Goal: Information Seeking & Learning: Check status

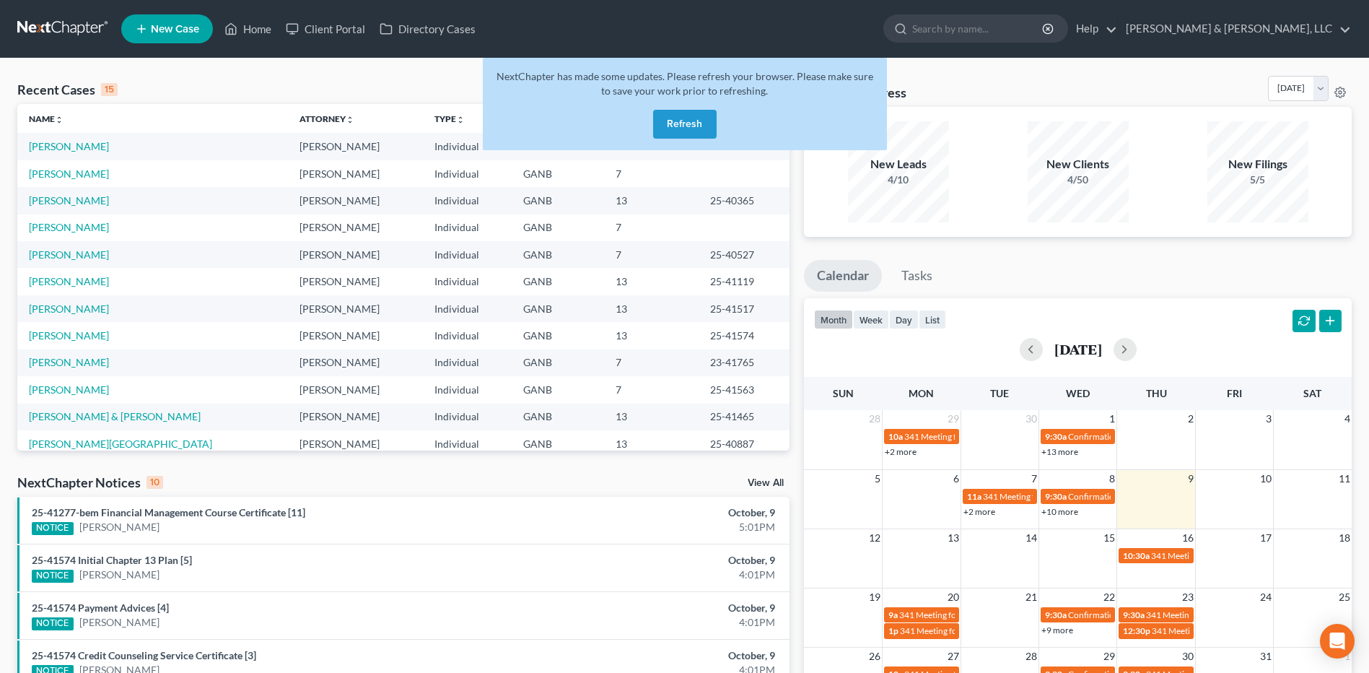
click at [680, 125] on button "Refresh" at bounding box center [685, 124] width 64 height 29
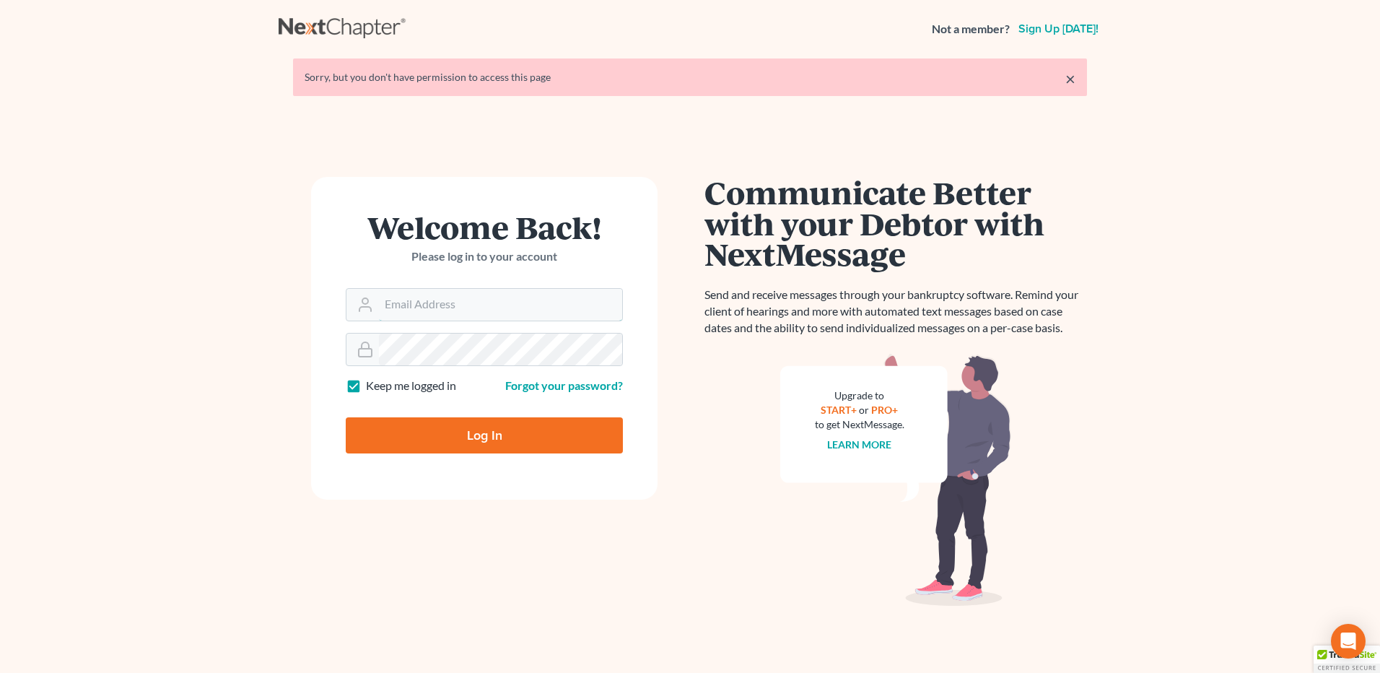
type input "[PERSON_NAME][EMAIL_ADDRESS][DOMAIN_NAME]"
click at [450, 437] on input "Log In" at bounding box center [484, 435] width 277 height 36
type input "Thinking..."
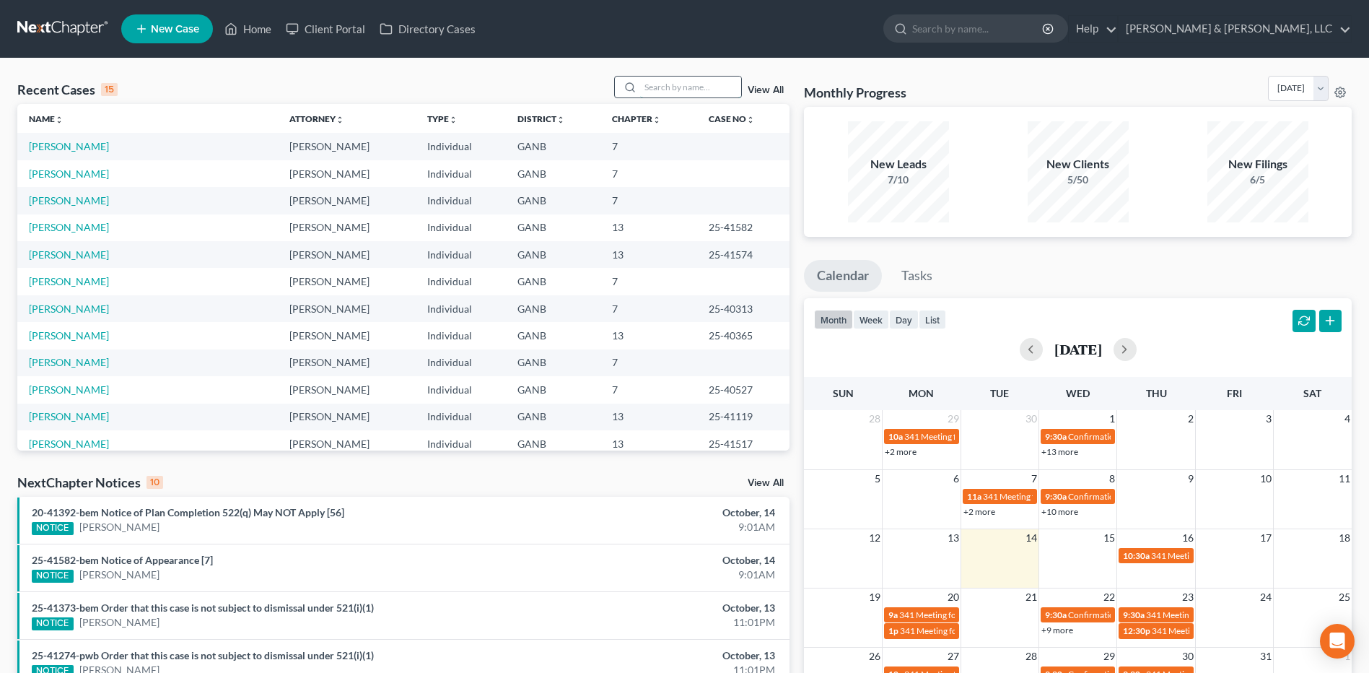
click at [656, 95] on input "search" at bounding box center [690, 87] width 101 height 21
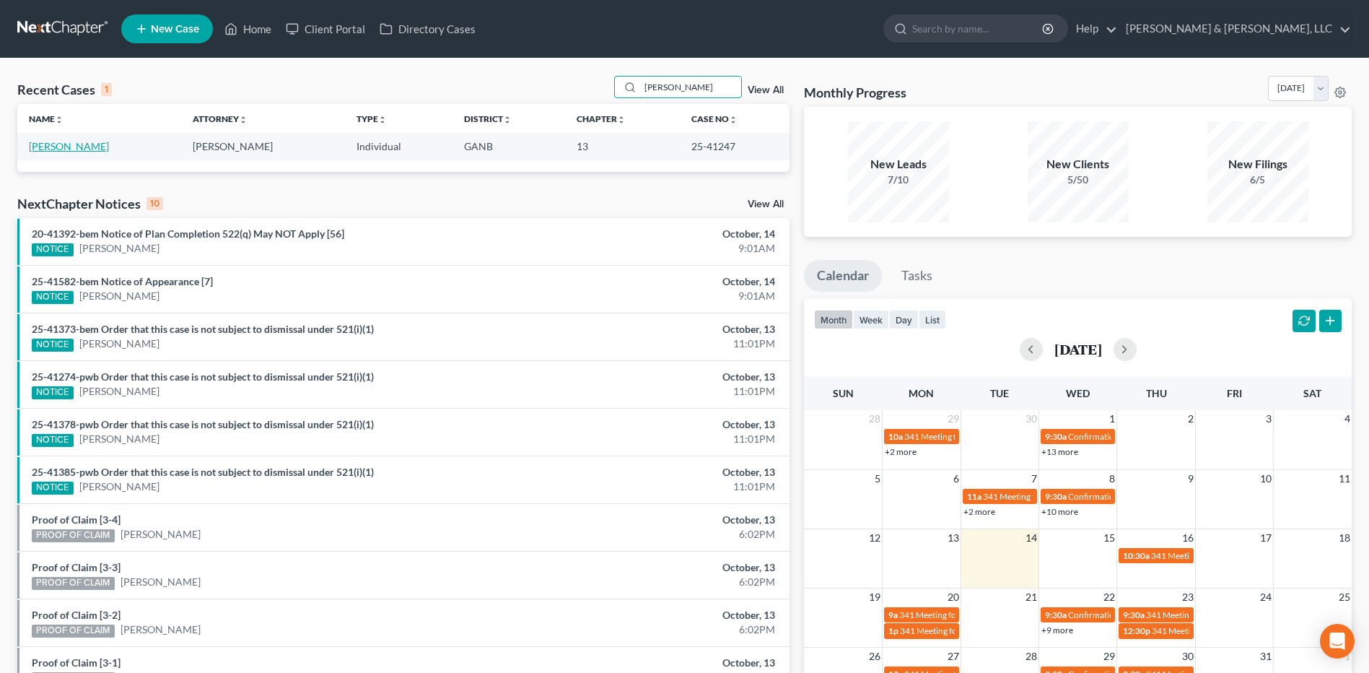
type input "[PERSON_NAME]"
click at [71, 147] on link "[PERSON_NAME]" at bounding box center [69, 146] width 80 height 12
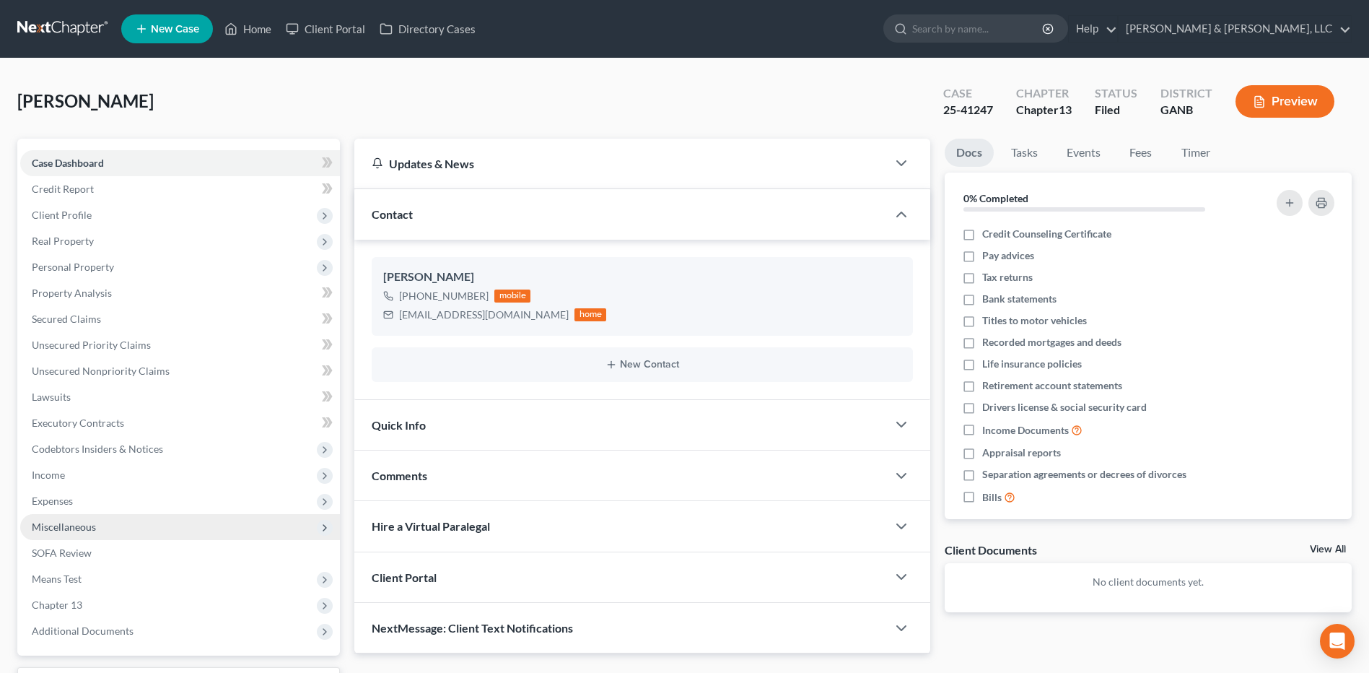
scroll to position [121, 0]
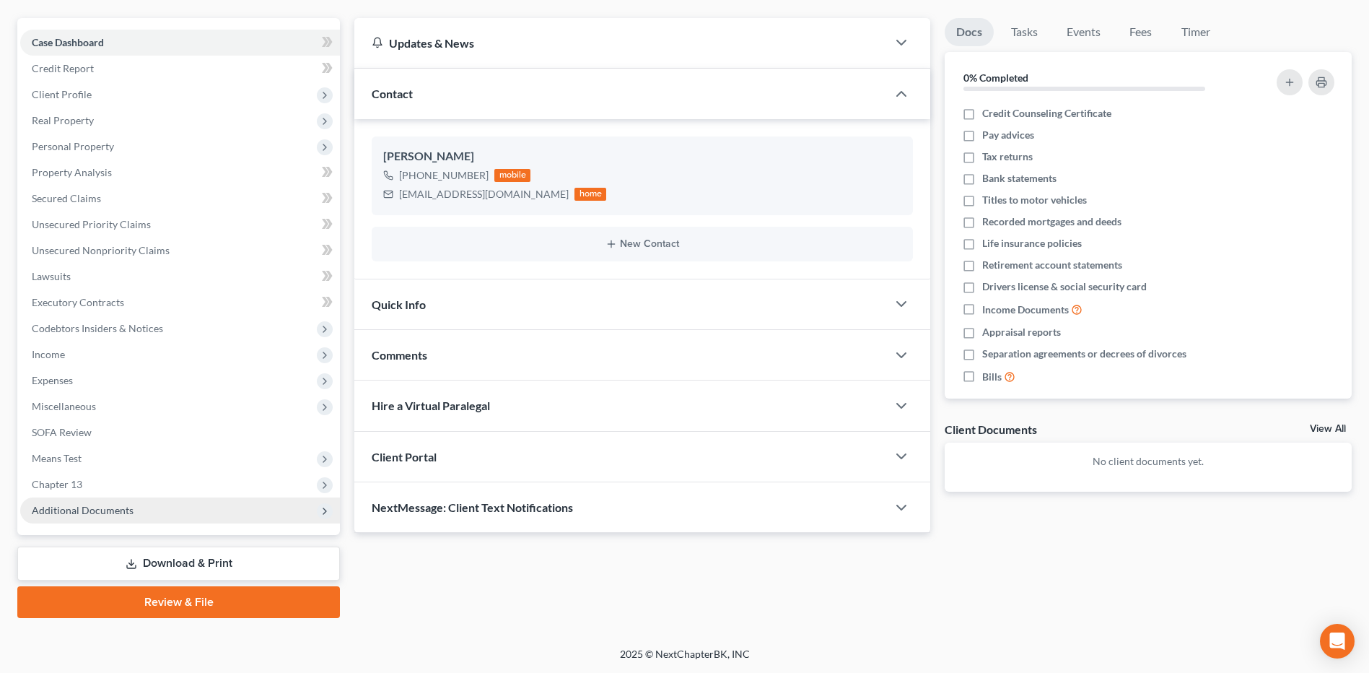
click at [121, 502] on span "Additional Documents" at bounding box center [180, 510] width 320 height 26
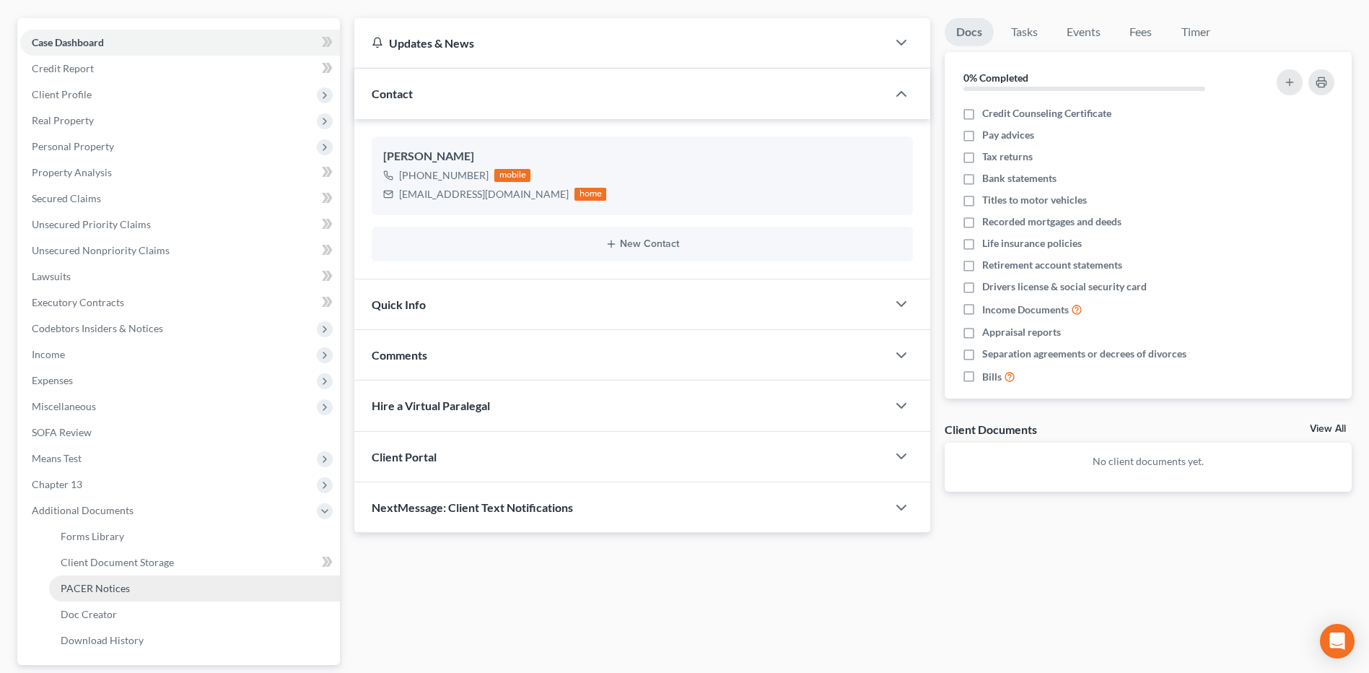
click at [91, 585] on span "PACER Notices" at bounding box center [95, 588] width 69 height 12
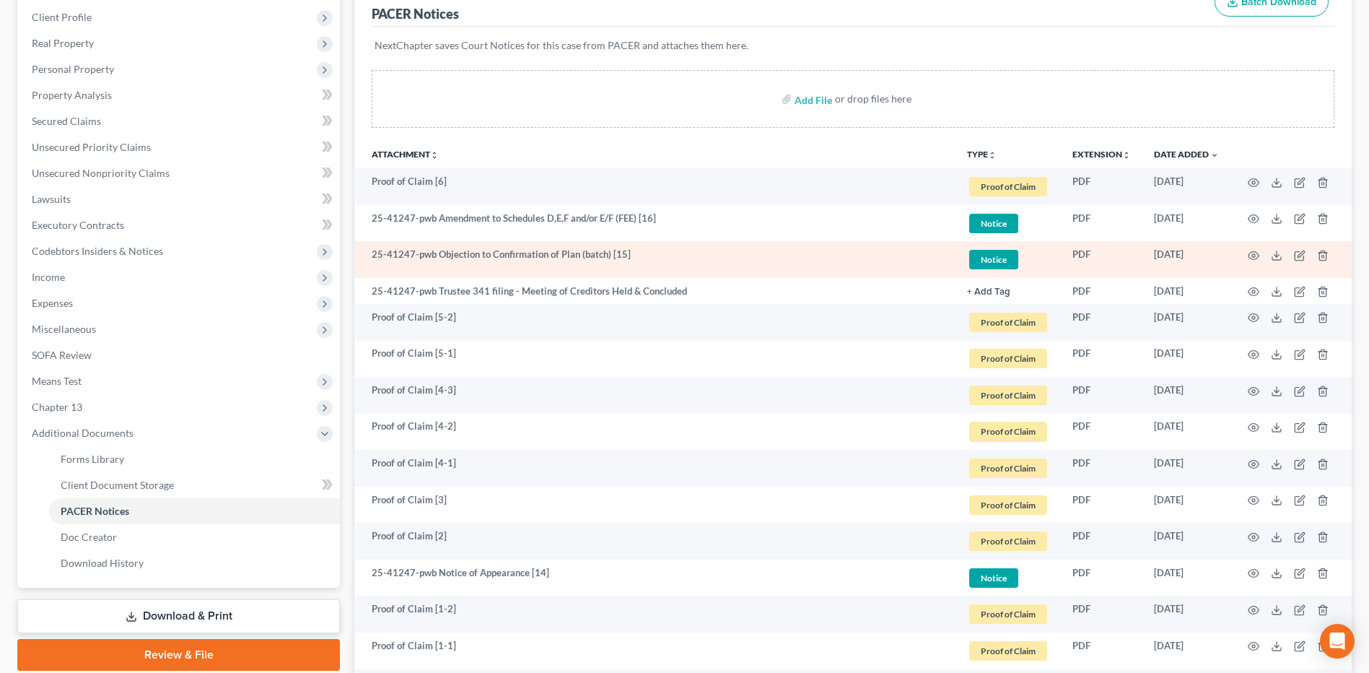
scroll to position [433, 0]
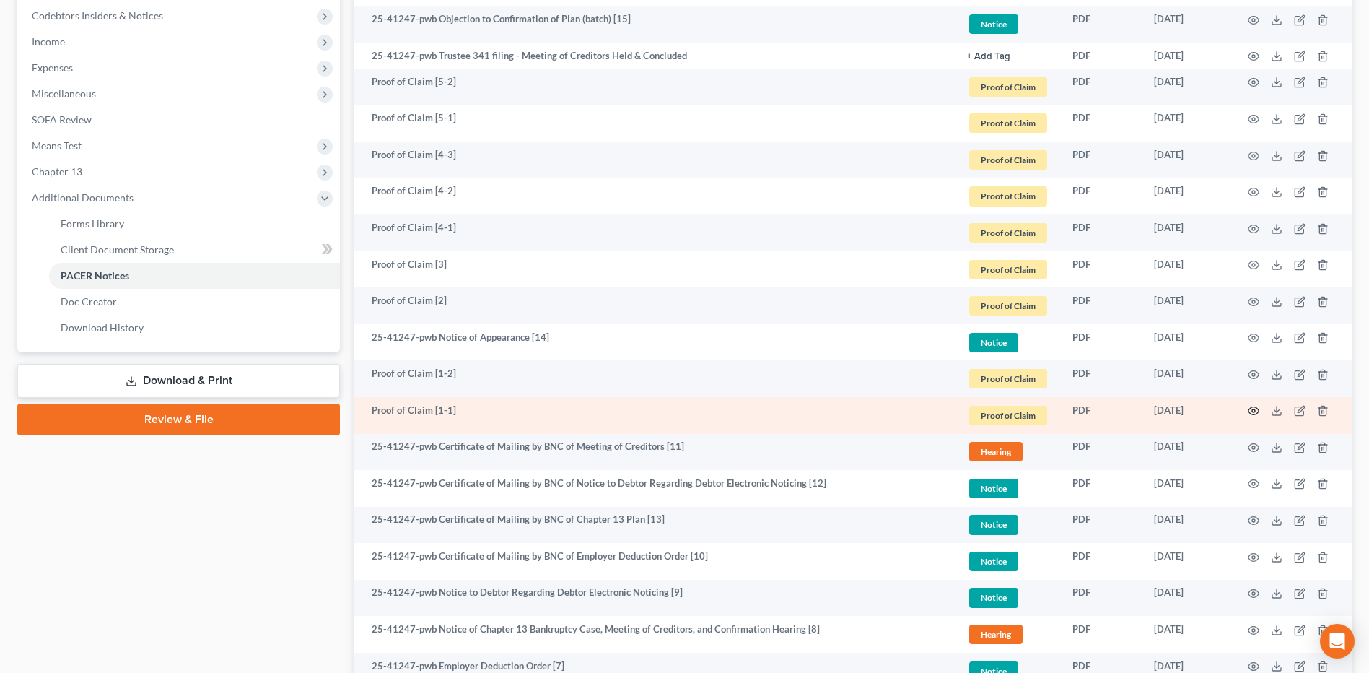
click at [1256, 409] on icon "button" at bounding box center [1254, 411] width 12 height 12
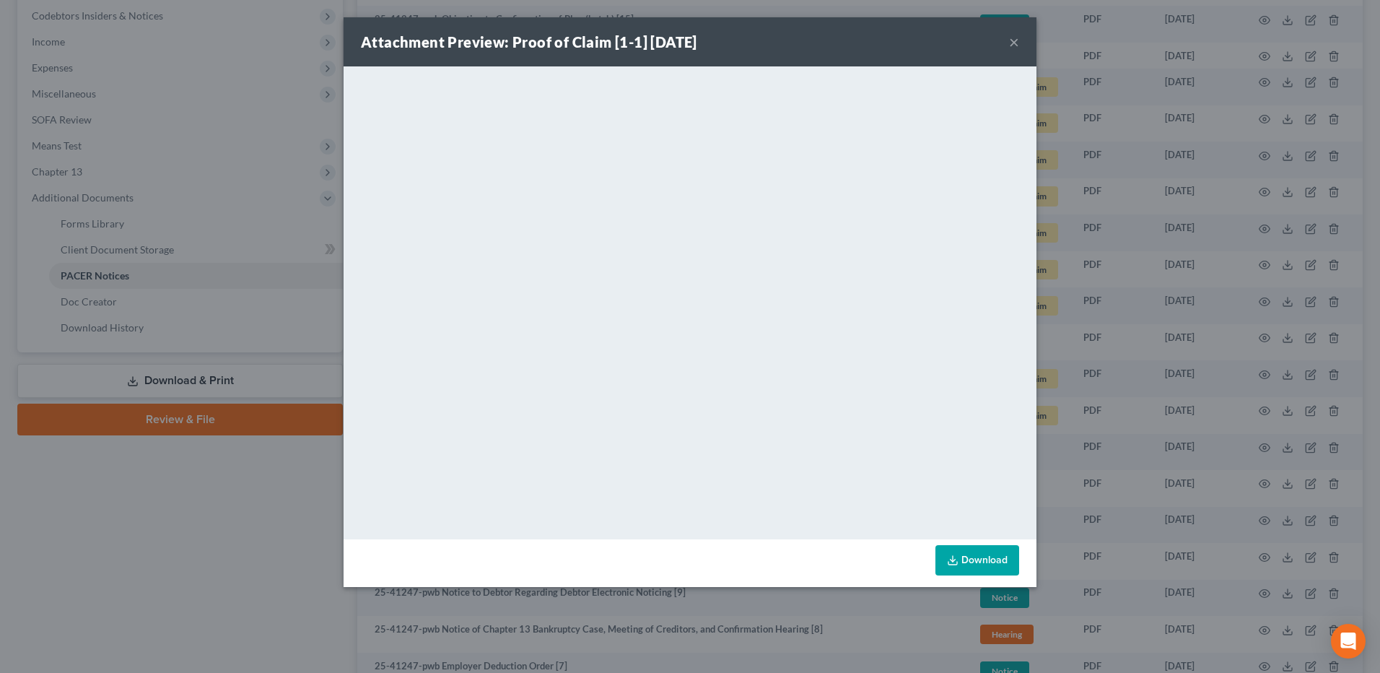
click at [1010, 44] on button "×" at bounding box center [1014, 41] width 10 height 17
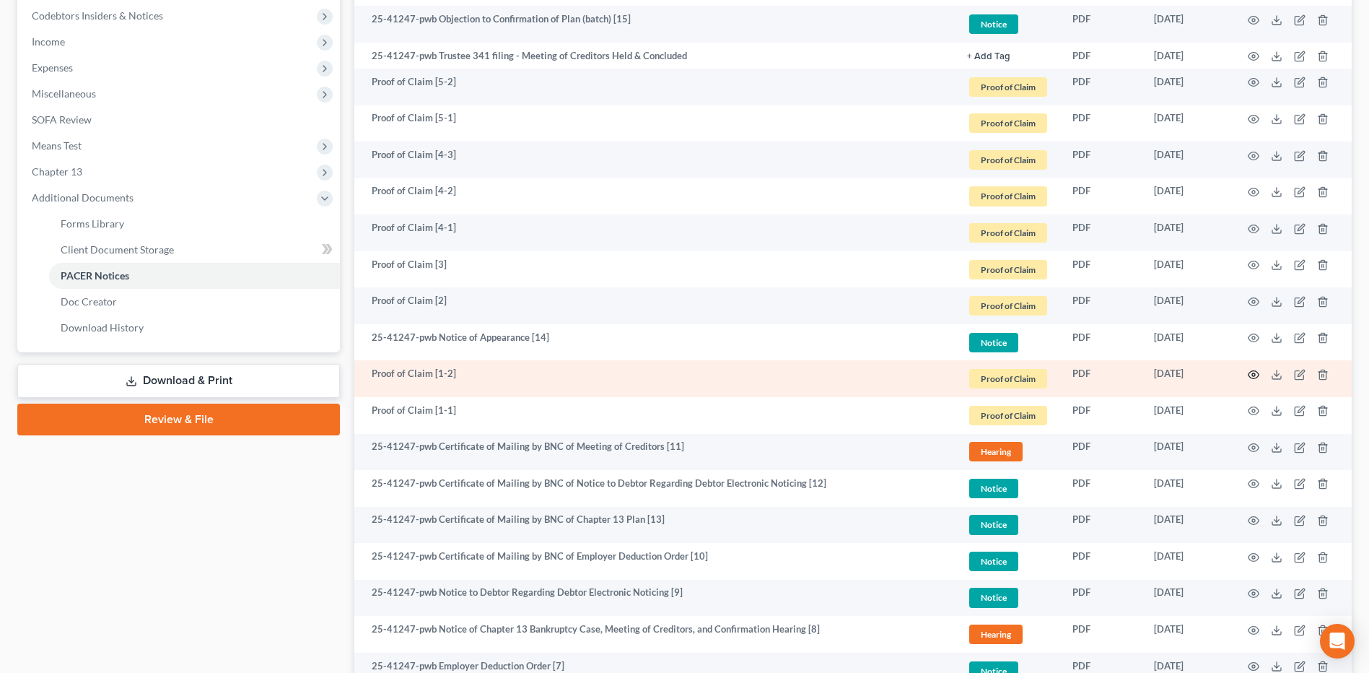
click at [1252, 375] on circle "button" at bounding box center [1253, 374] width 3 height 3
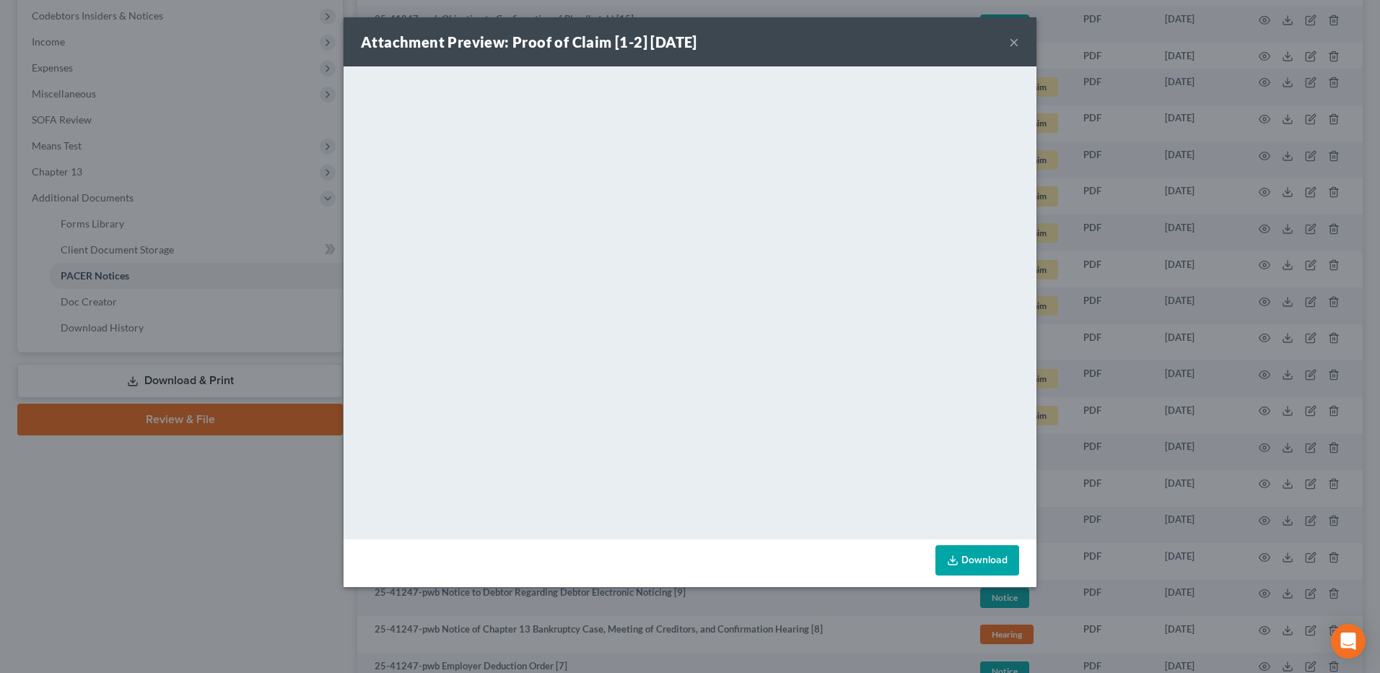
click at [823, 51] on div "Attachment Preview: Proof of Claim [1-2] [DATE] ×" at bounding box center [690, 41] width 693 height 49
click at [1007, 40] on div "Attachment Preview: Proof of Claim [1-2] [DATE] ×" at bounding box center [690, 41] width 693 height 49
click at [1009, 43] on button "×" at bounding box center [1014, 41] width 10 height 17
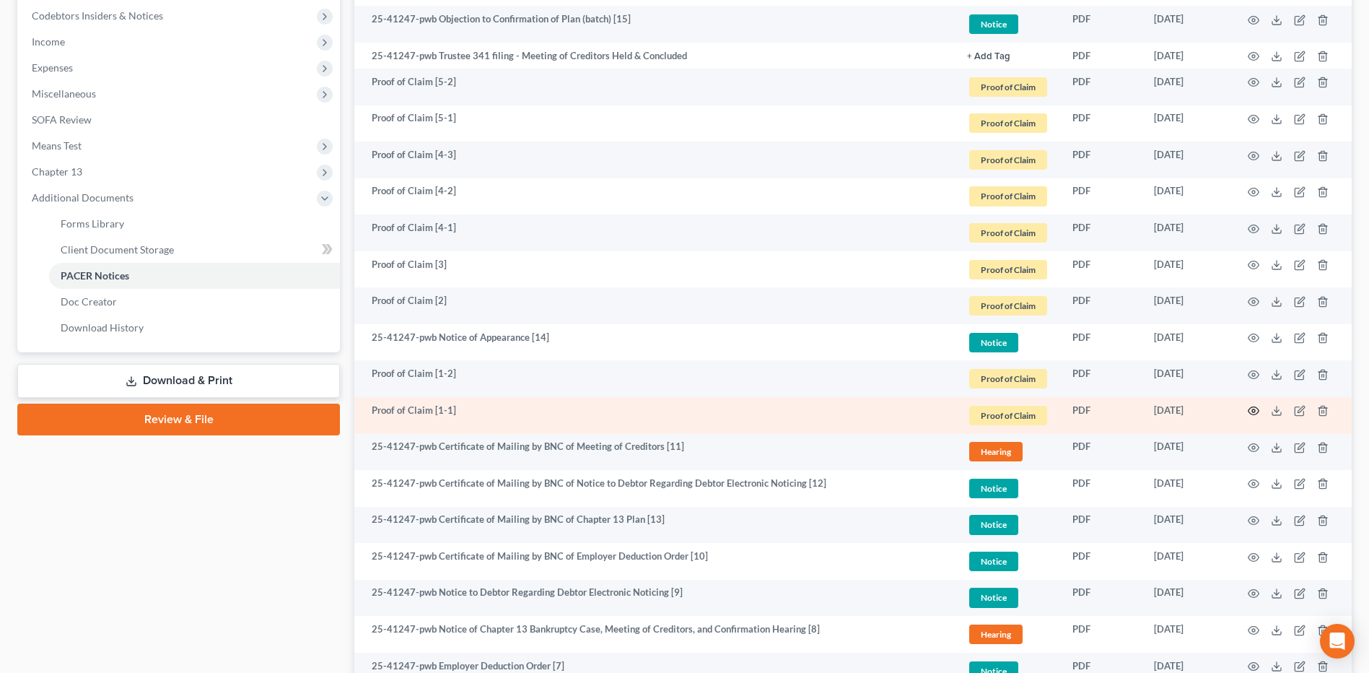
click at [1256, 413] on icon "button" at bounding box center [1254, 411] width 12 height 12
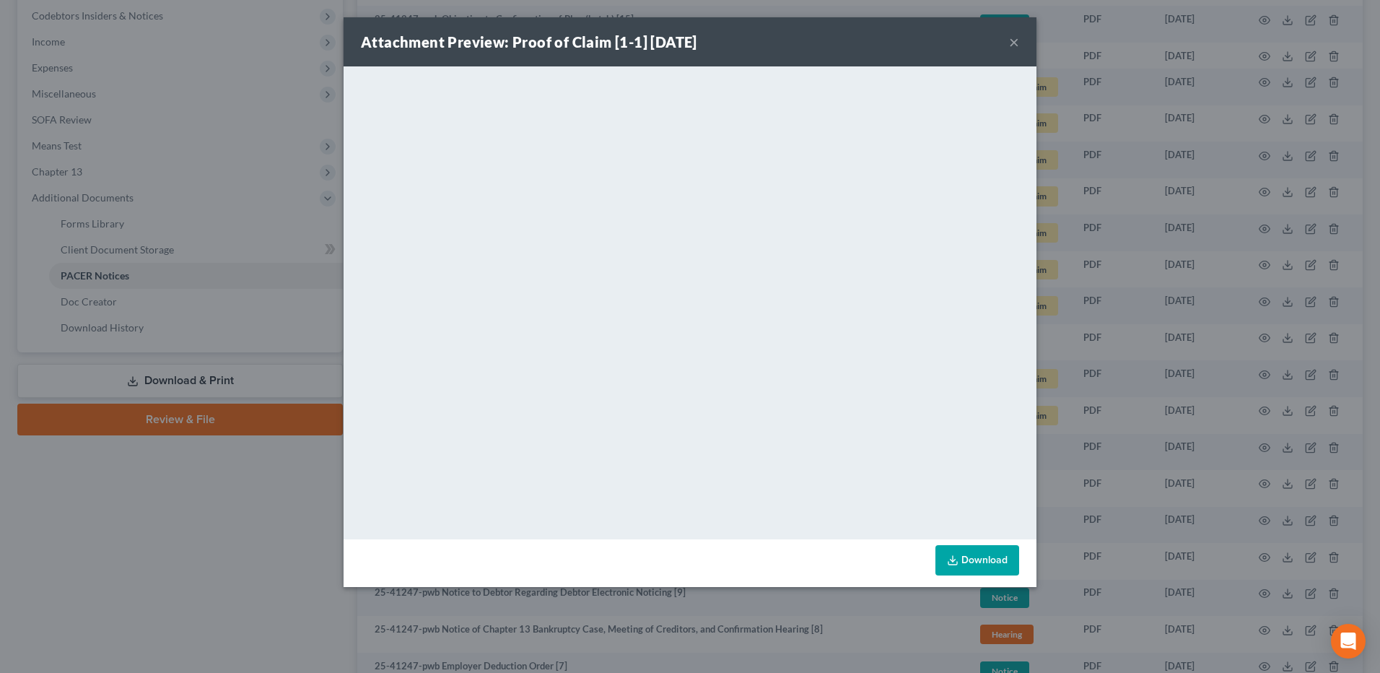
click at [1013, 40] on button "×" at bounding box center [1014, 41] width 10 height 17
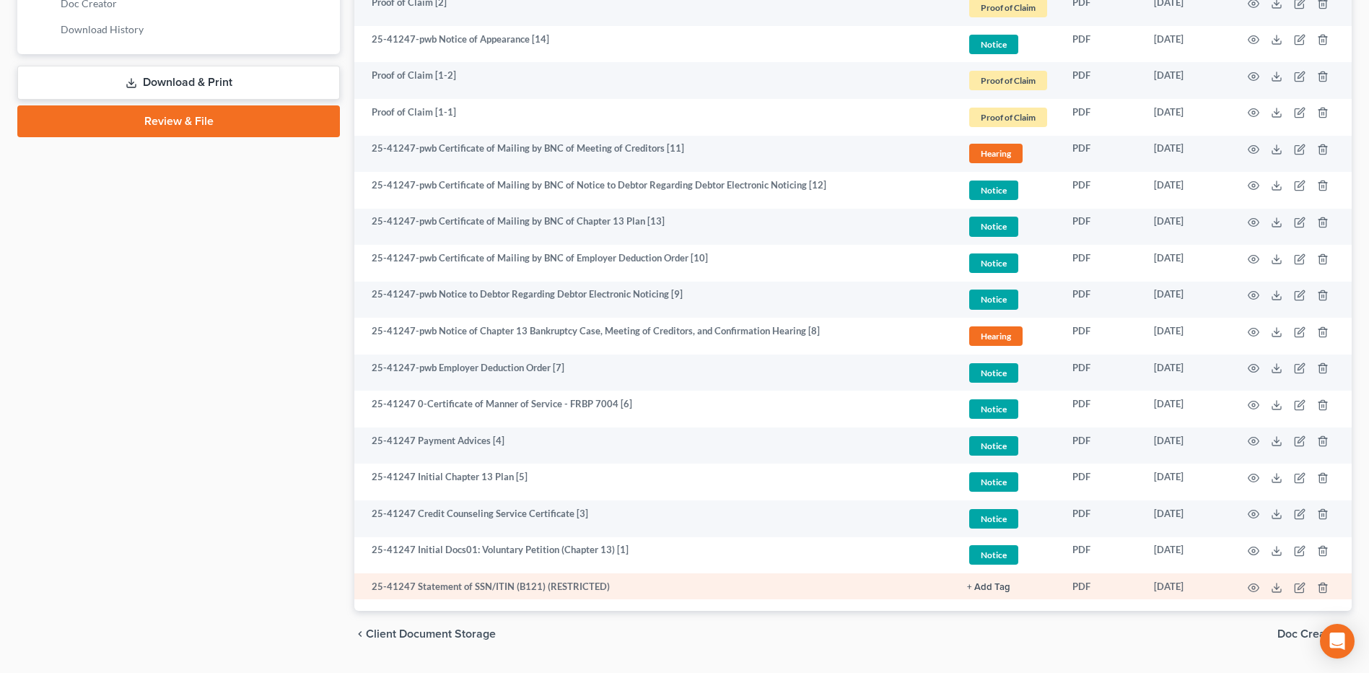
scroll to position [770, 0]
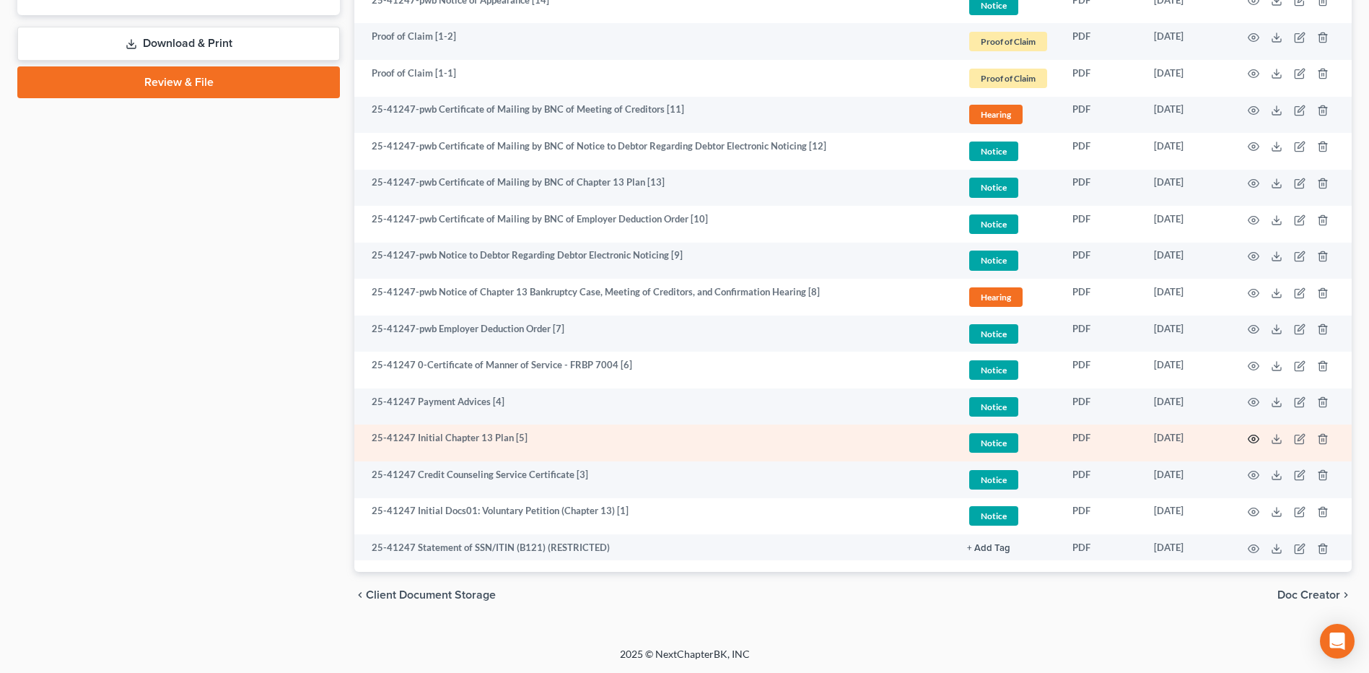
click at [1254, 440] on circle "button" at bounding box center [1253, 438] width 3 height 3
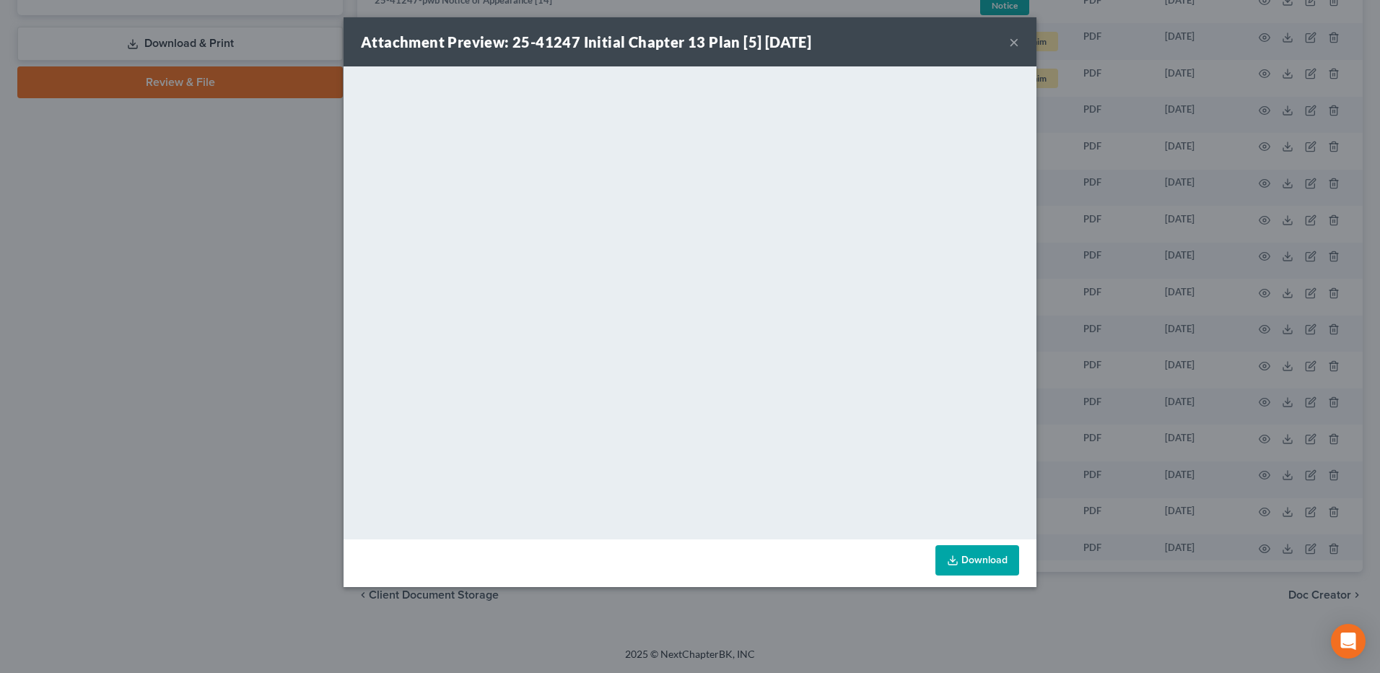
click at [1011, 48] on button "×" at bounding box center [1014, 41] width 10 height 17
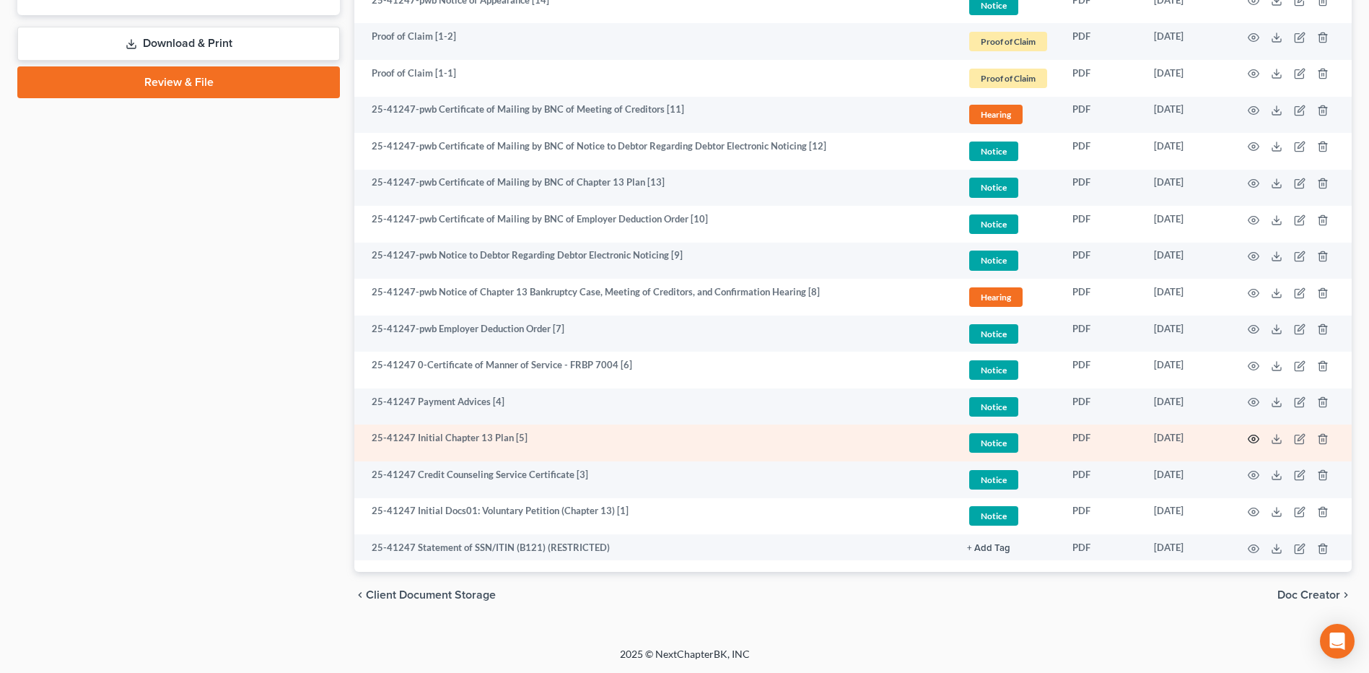
click at [1253, 440] on circle "button" at bounding box center [1253, 438] width 3 height 3
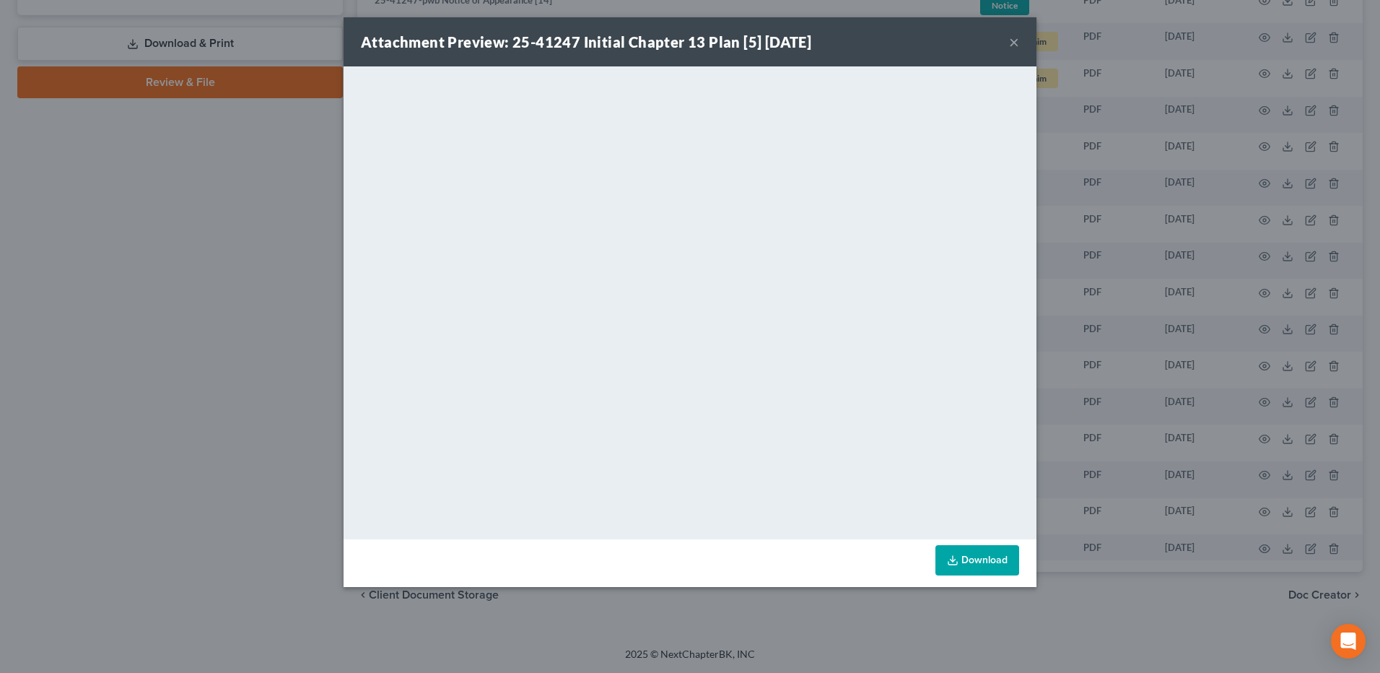
click at [884, 30] on div "Attachment Preview: 25-41247 Initial Chapter 13 Plan [5] [DATE] ×" at bounding box center [690, 41] width 693 height 49
click at [262, 246] on div "Attachment Preview: 25-41247 Initial Chapter 13 Plan [5] [DATE] × <object ng-at…" at bounding box center [690, 336] width 1380 height 673
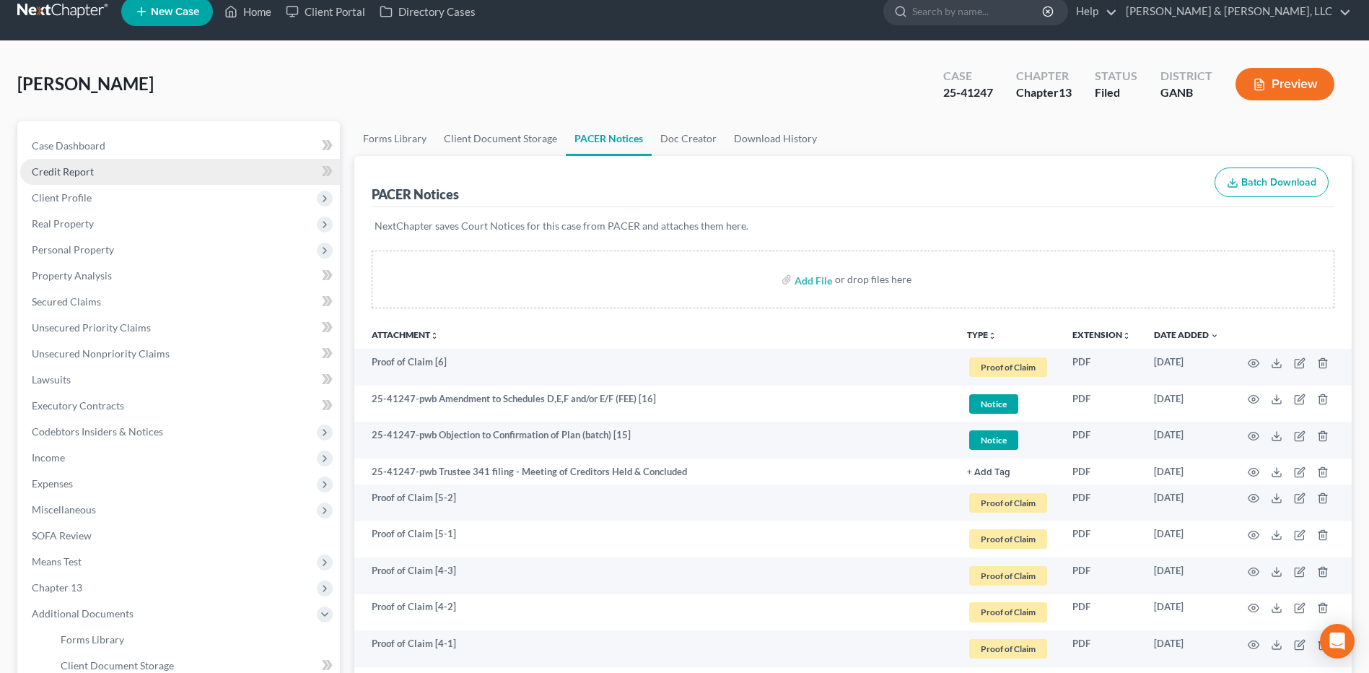
scroll to position [0, 0]
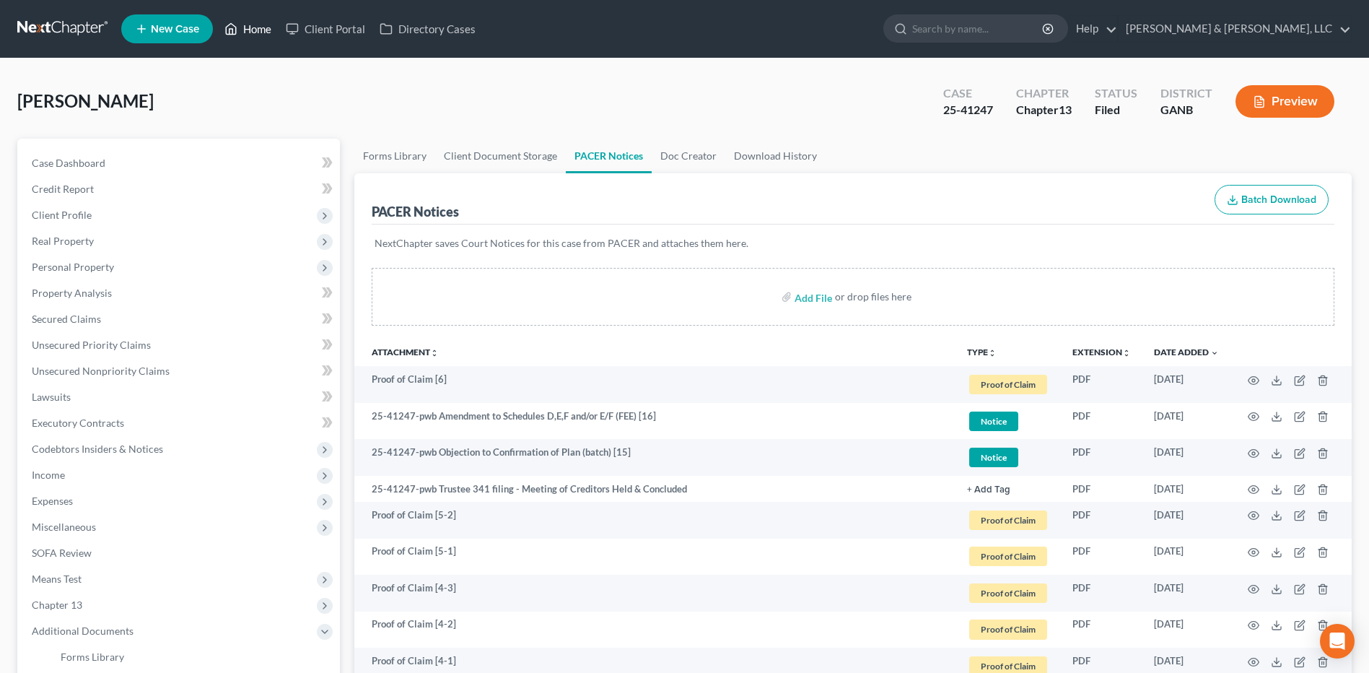
click at [251, 33] on link "Home" at bounding box center [247, 29] width 61 height 26
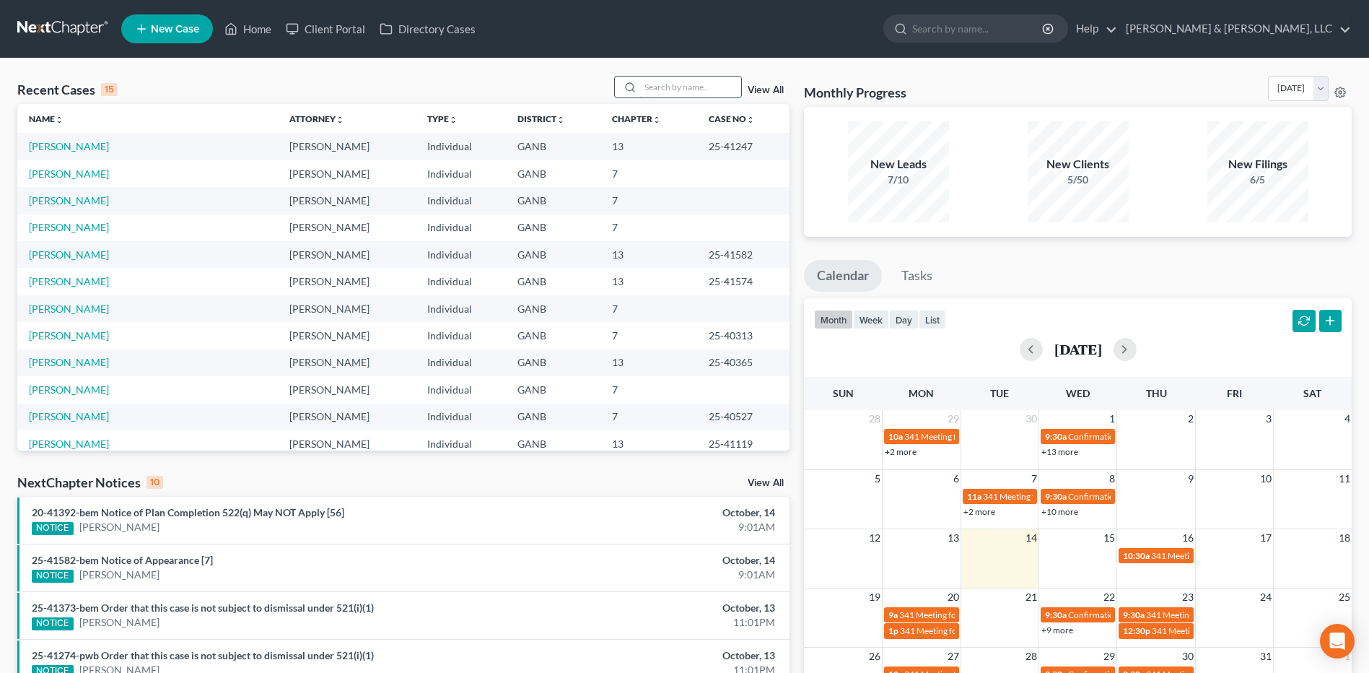
click at [688, 94] on input "search" at bounding box center [690, 87] width 101 height 21
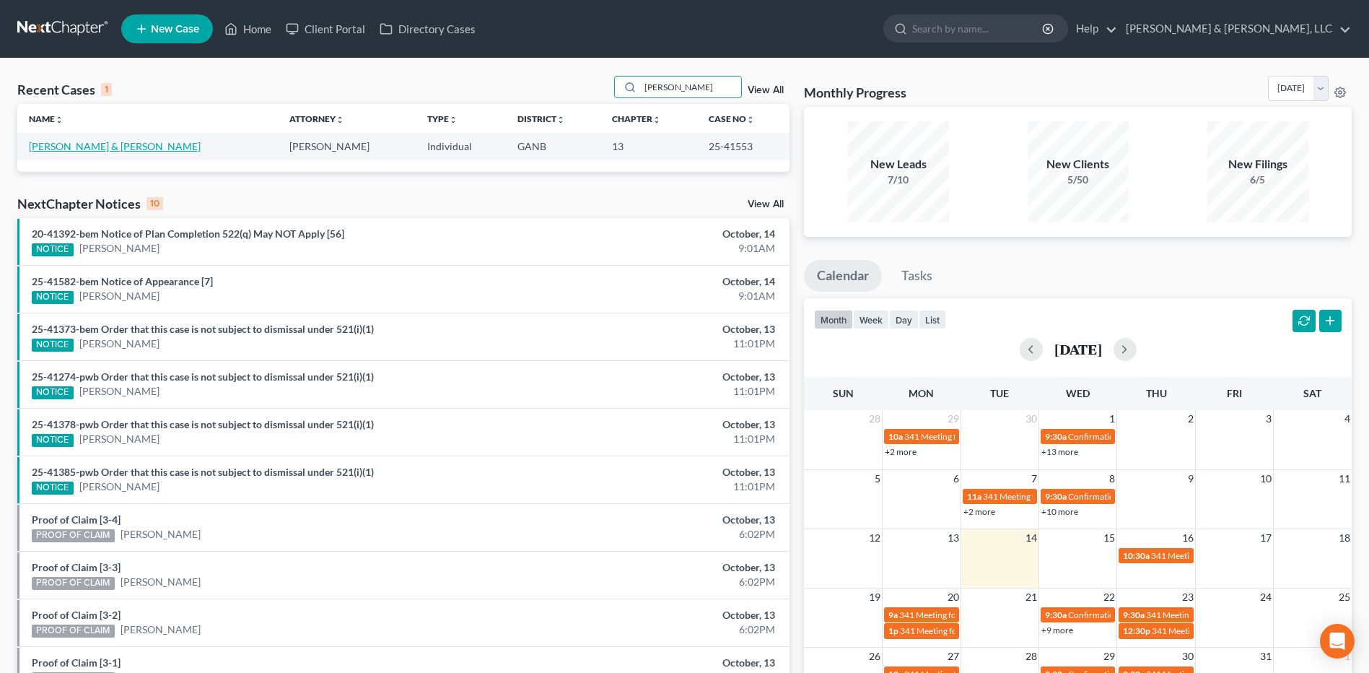
type input "[PERSON_NAME]"
click at [108, 152] on link "[PERSON_NAME] & [PERSON_NAME]" at bounding box center [115, 146] width 172 height 12
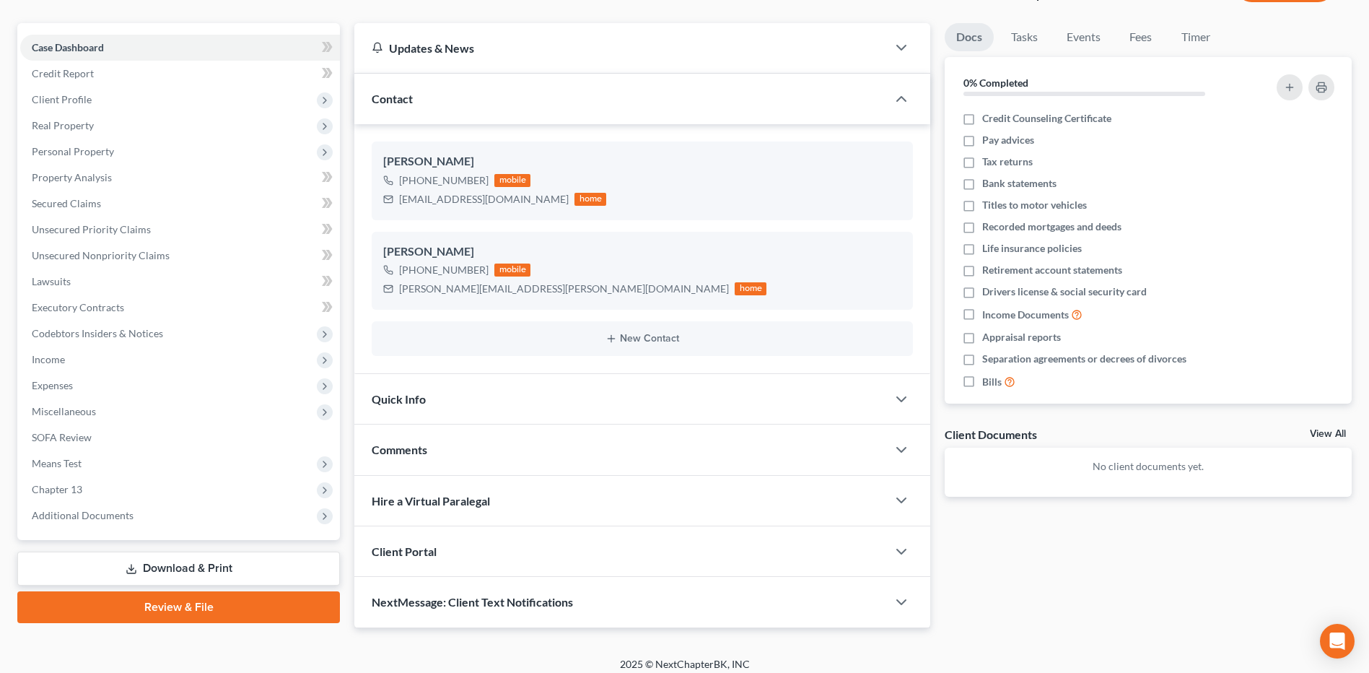
scroll to position [126, 0]
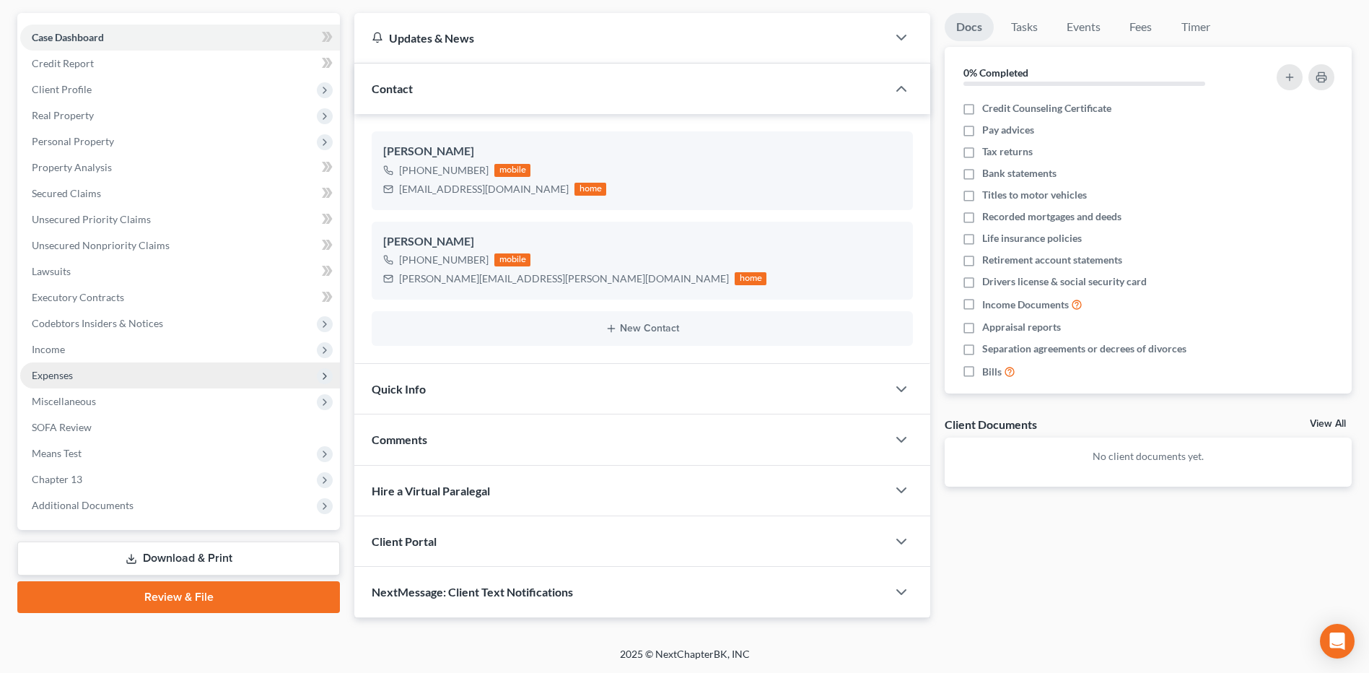
click at [108, 377] on span "Expenses" at bounding box center [180, 375] width 320 height 26
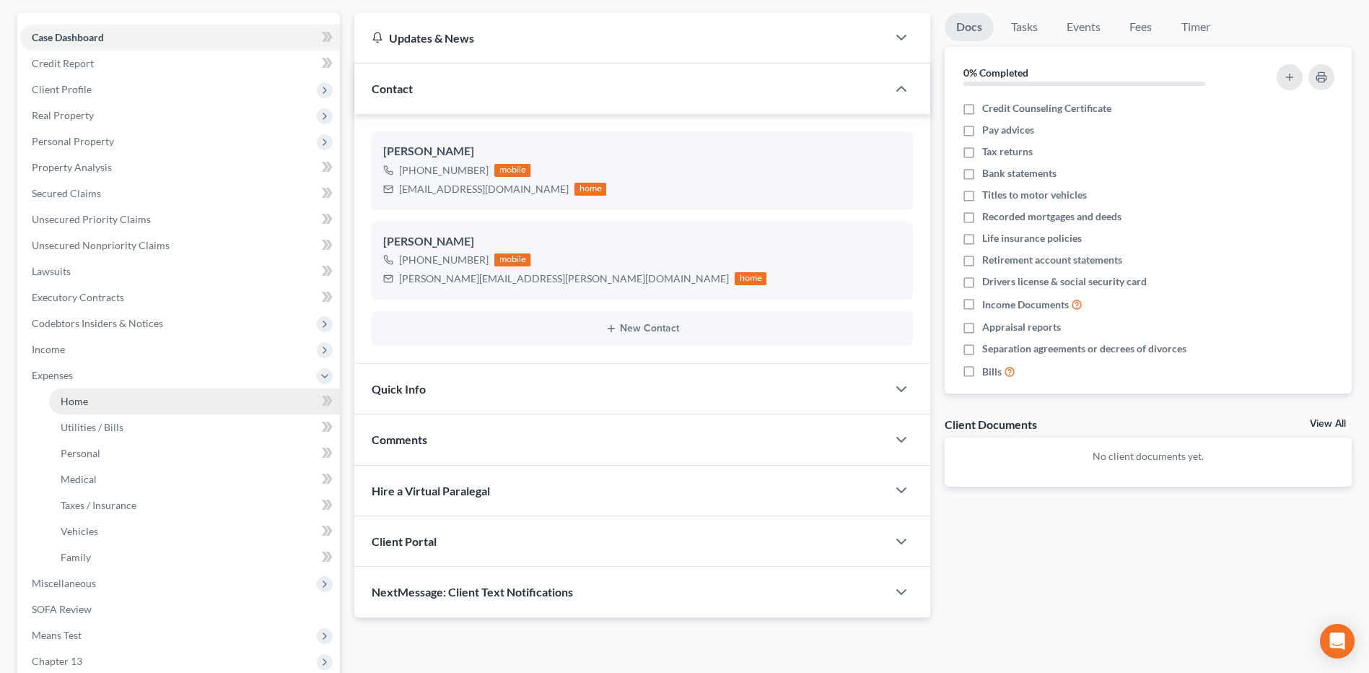
click at [115, 393] on link "Home" at bounding box center [194, 401] width 291 height 26
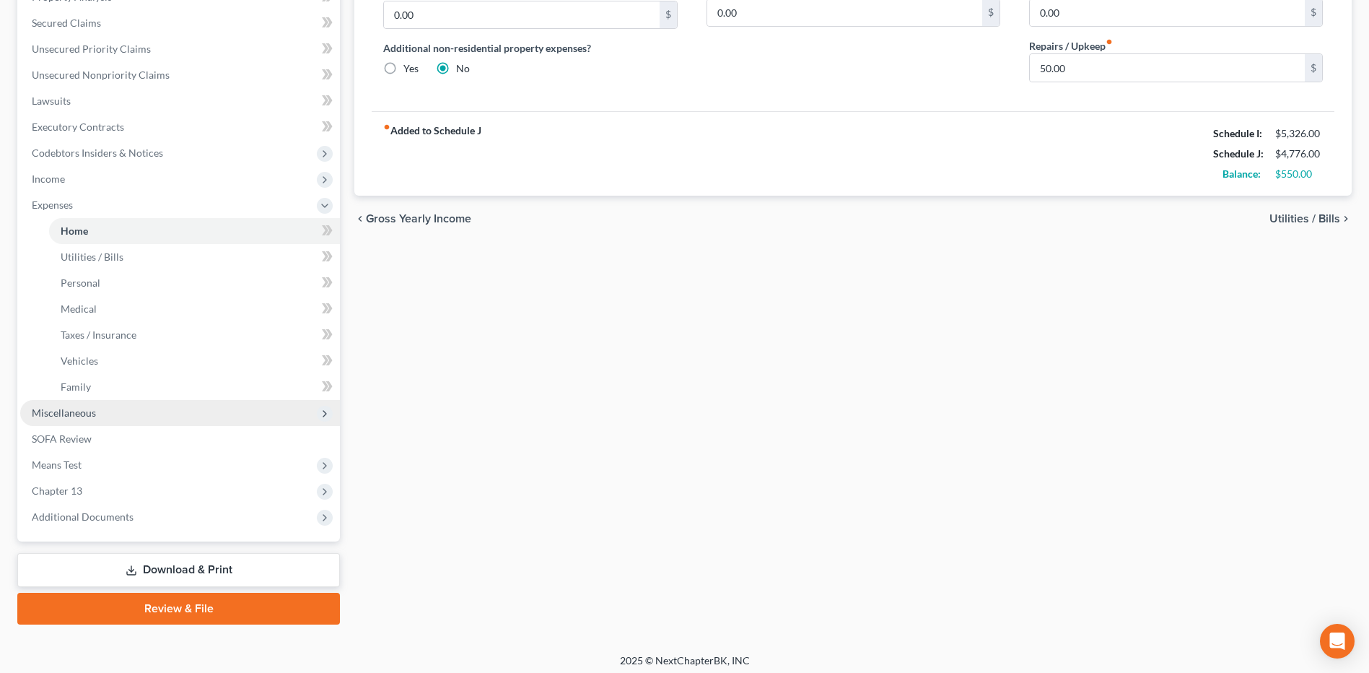
scroll to position [302, 0]
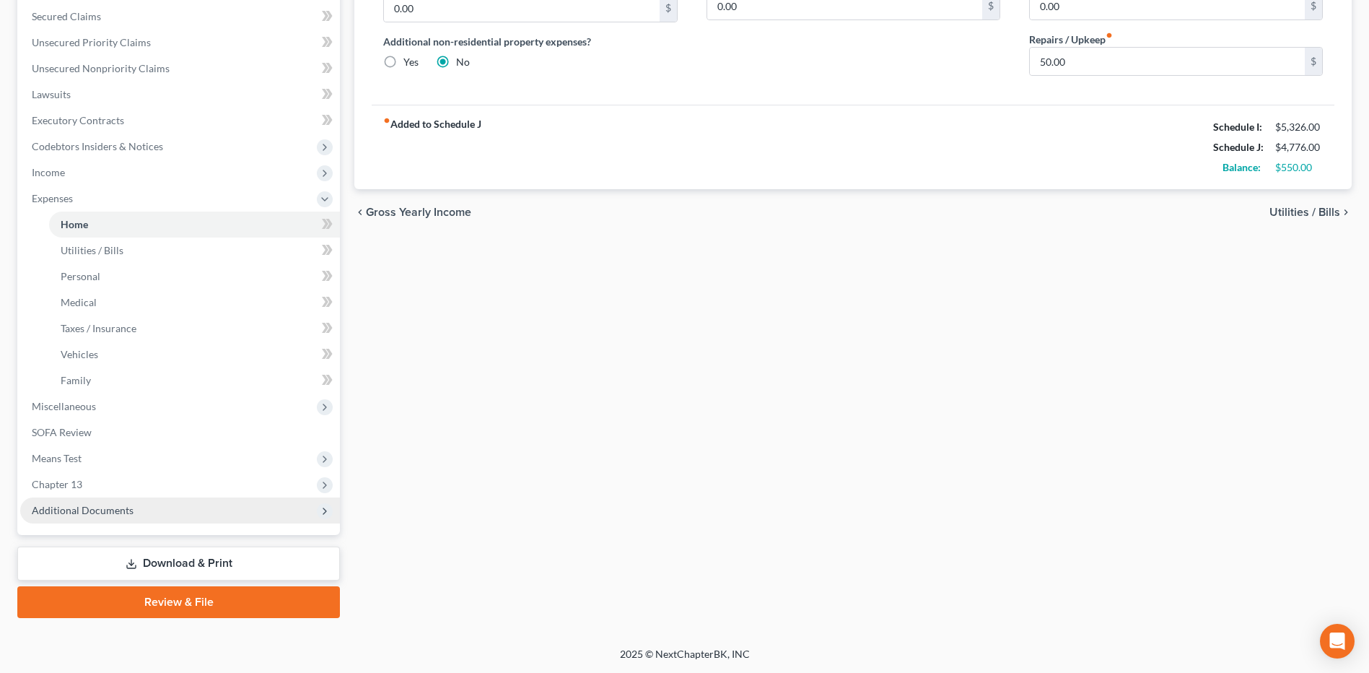
click at [102, 507] on span "Additional Documents" at bounding box center [83, 510] width 102 height 12
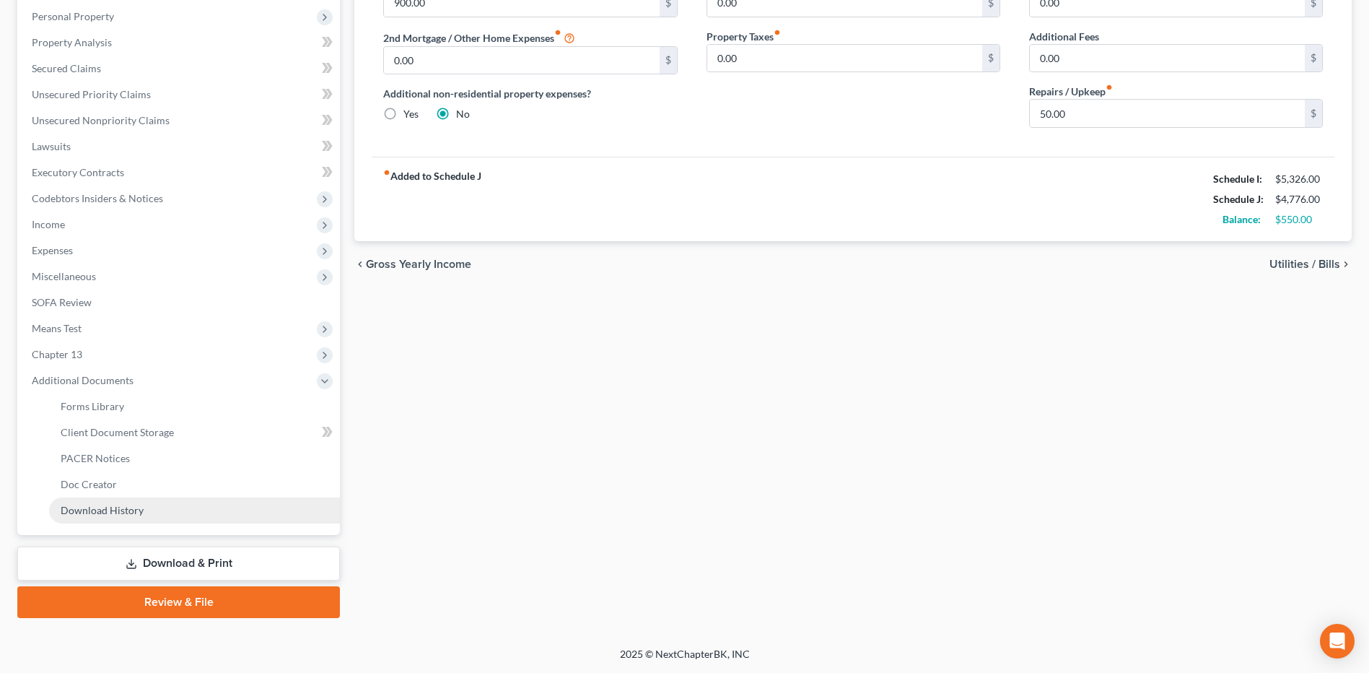
scroll to position [250, 0]
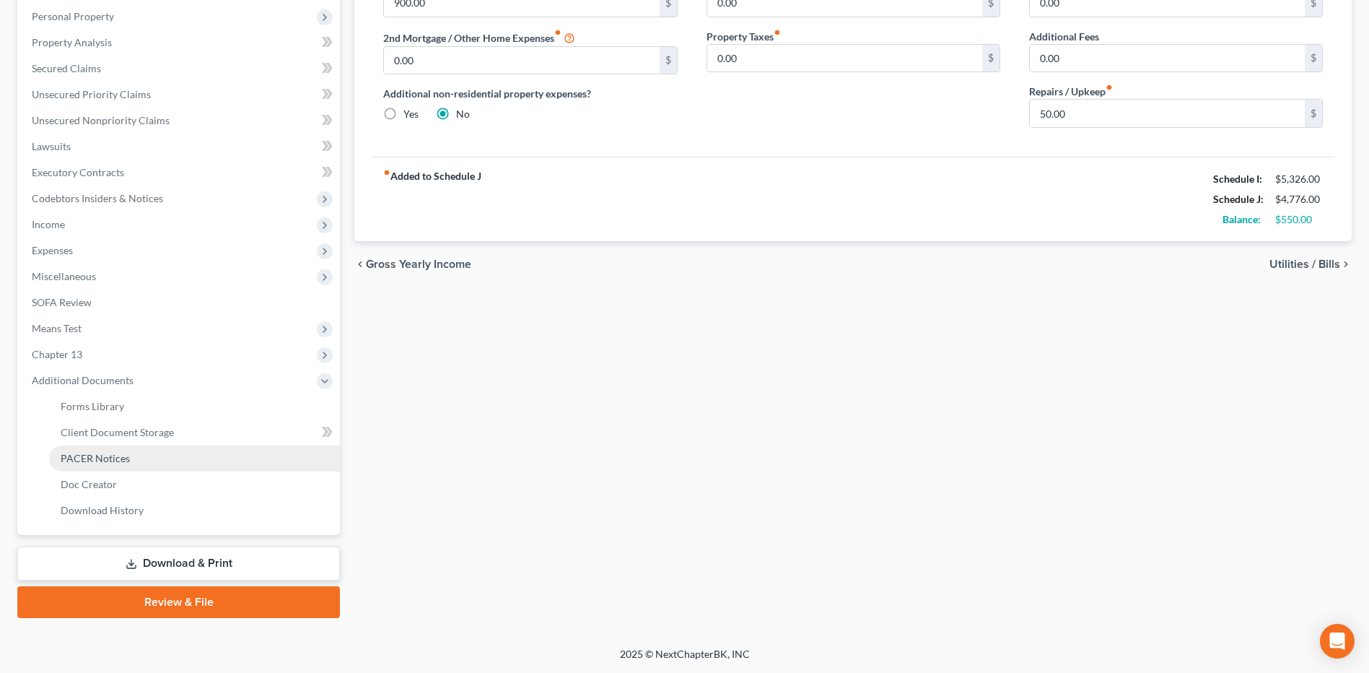
click at [145, 464] on link "PACER Notices" at bounding box center [194, 458] width 291 height 26
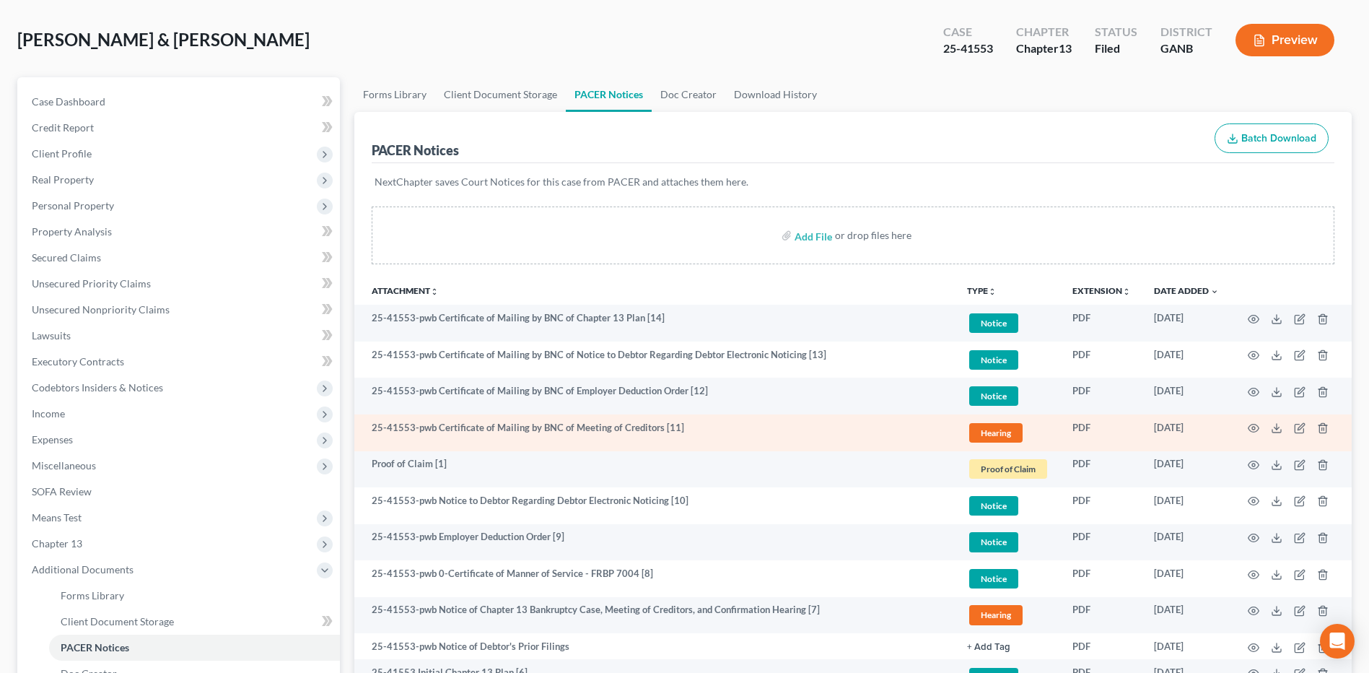
scroll to position [289, 0]
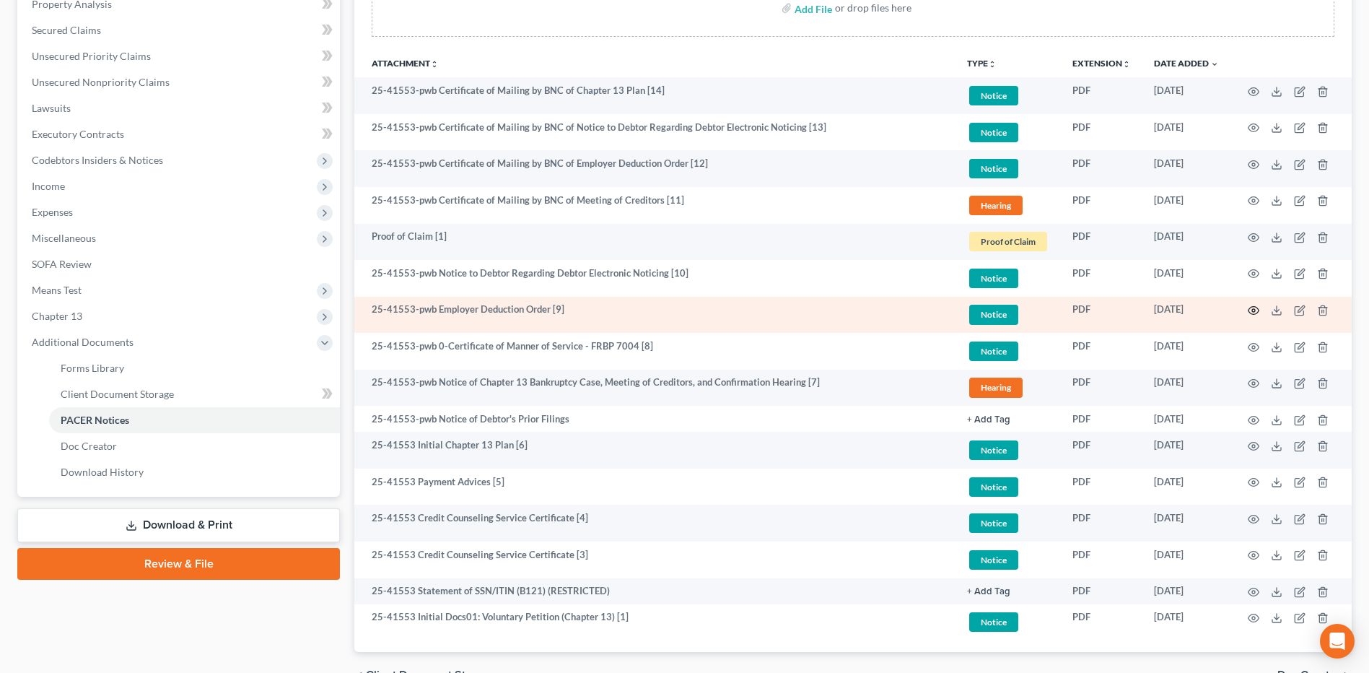
click at [1252, 313] on icon "button" at bounding box center [1254, 311] width 12 height 12
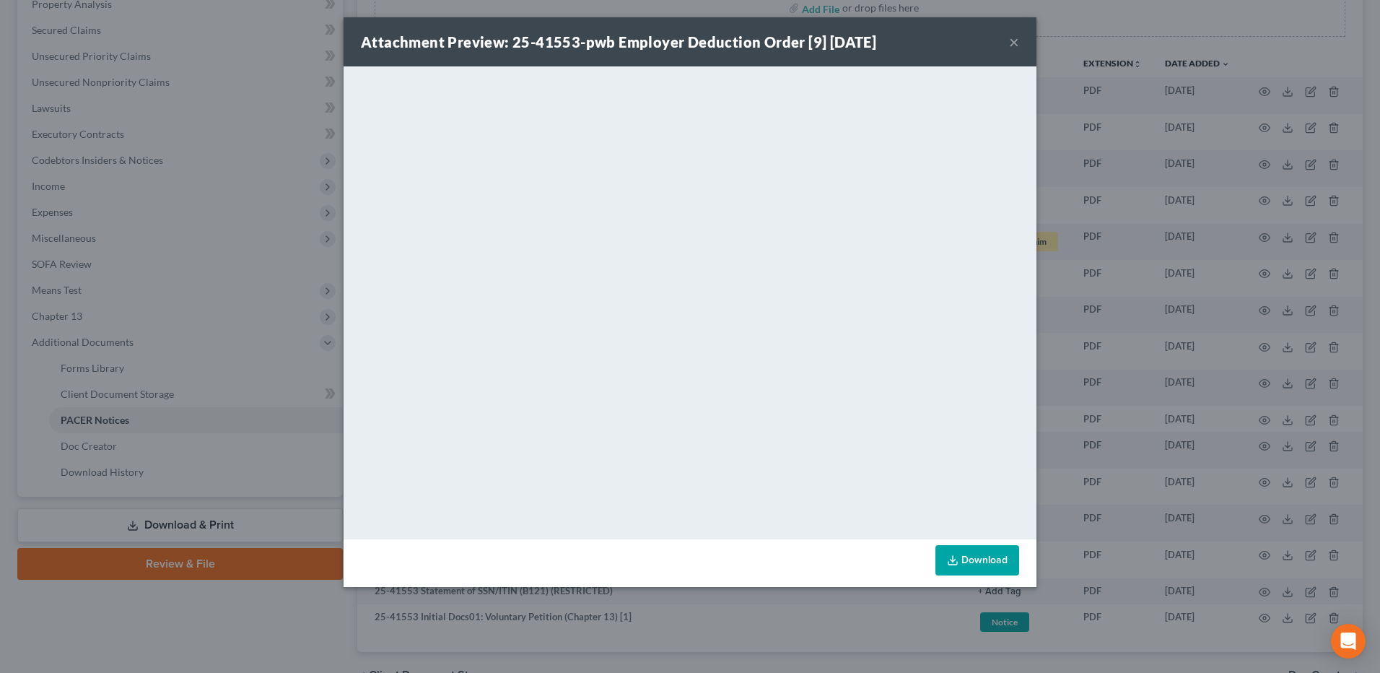
click at [1018, 45] on button "×" at bounding box center [1014, 41] width 10 height 17
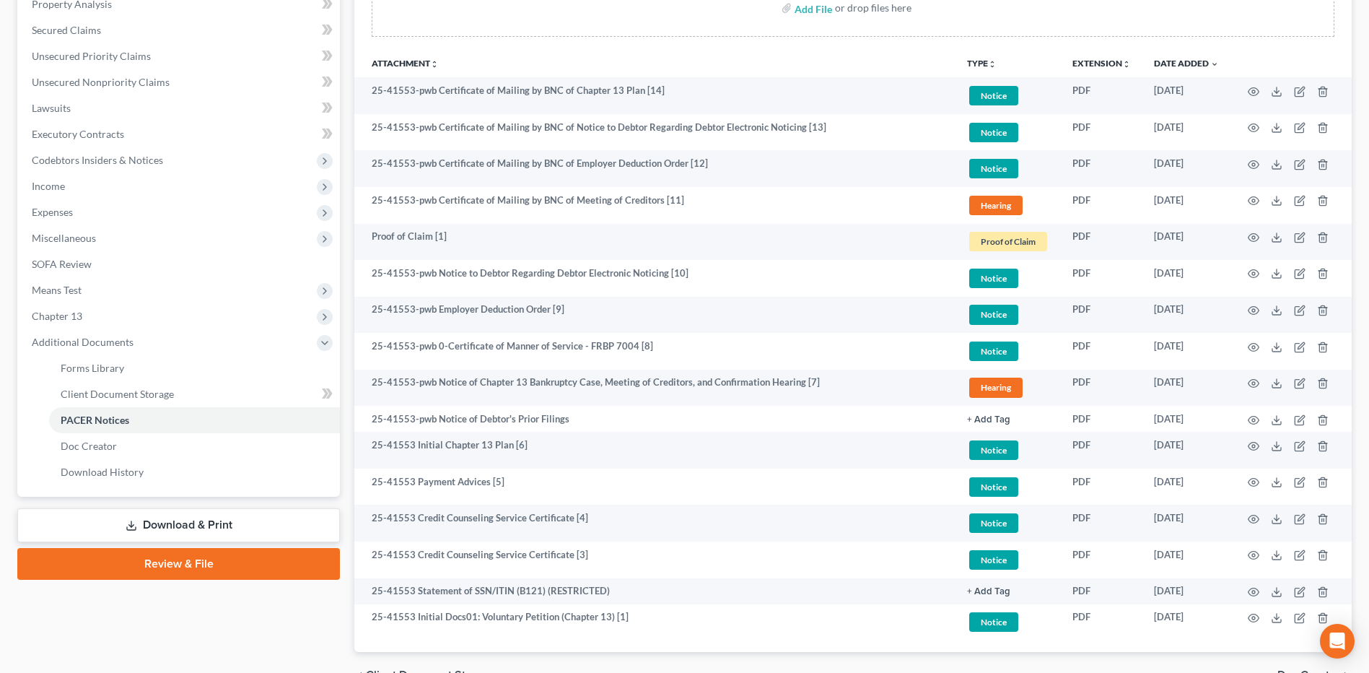
scroll to position [0, 0]
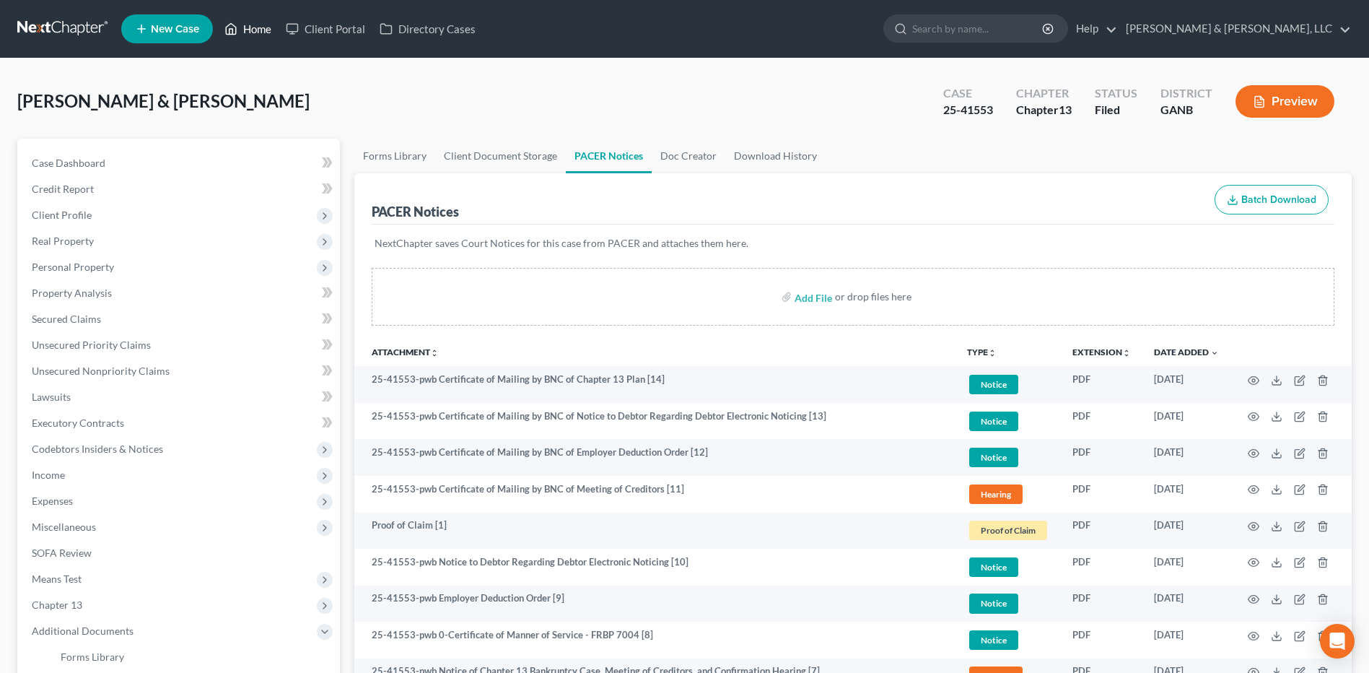
click at [253, 32] on link "Home" at bounding box center [247, 29] width 61 height 26
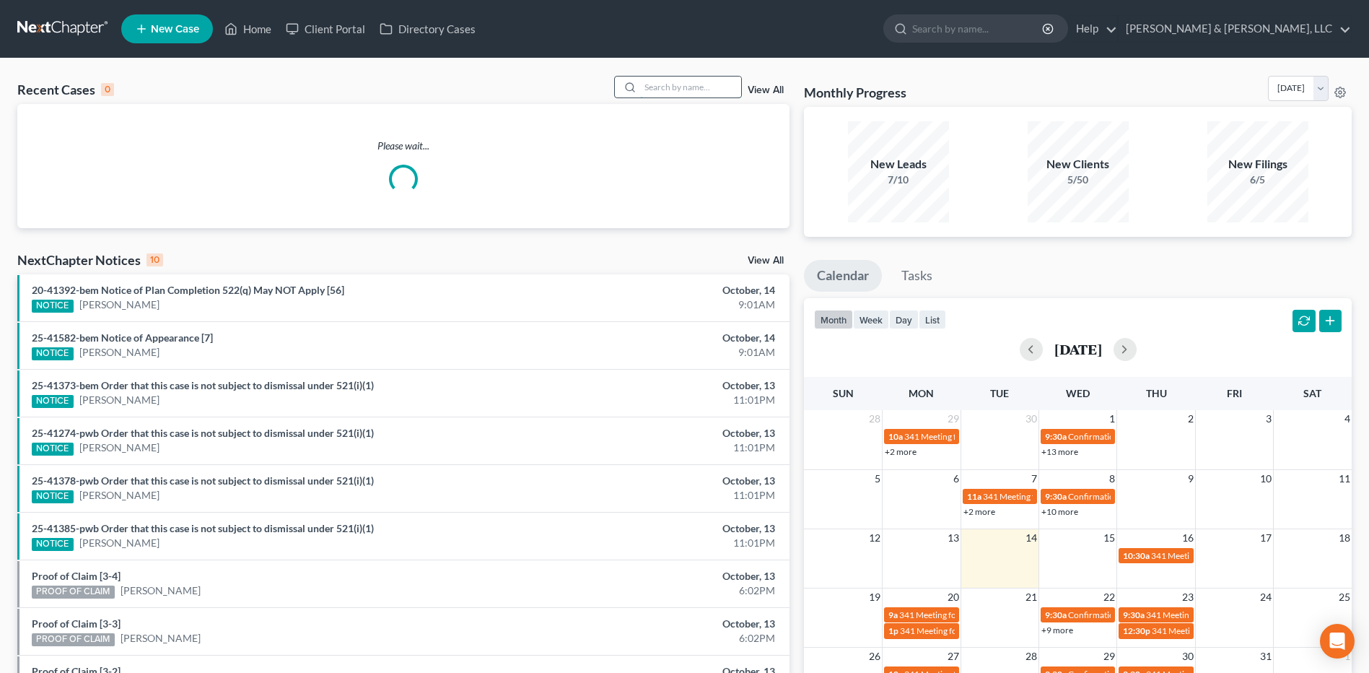
click at [658, 92] on input "search" at bounding box center [690, 87] width 101 height 21
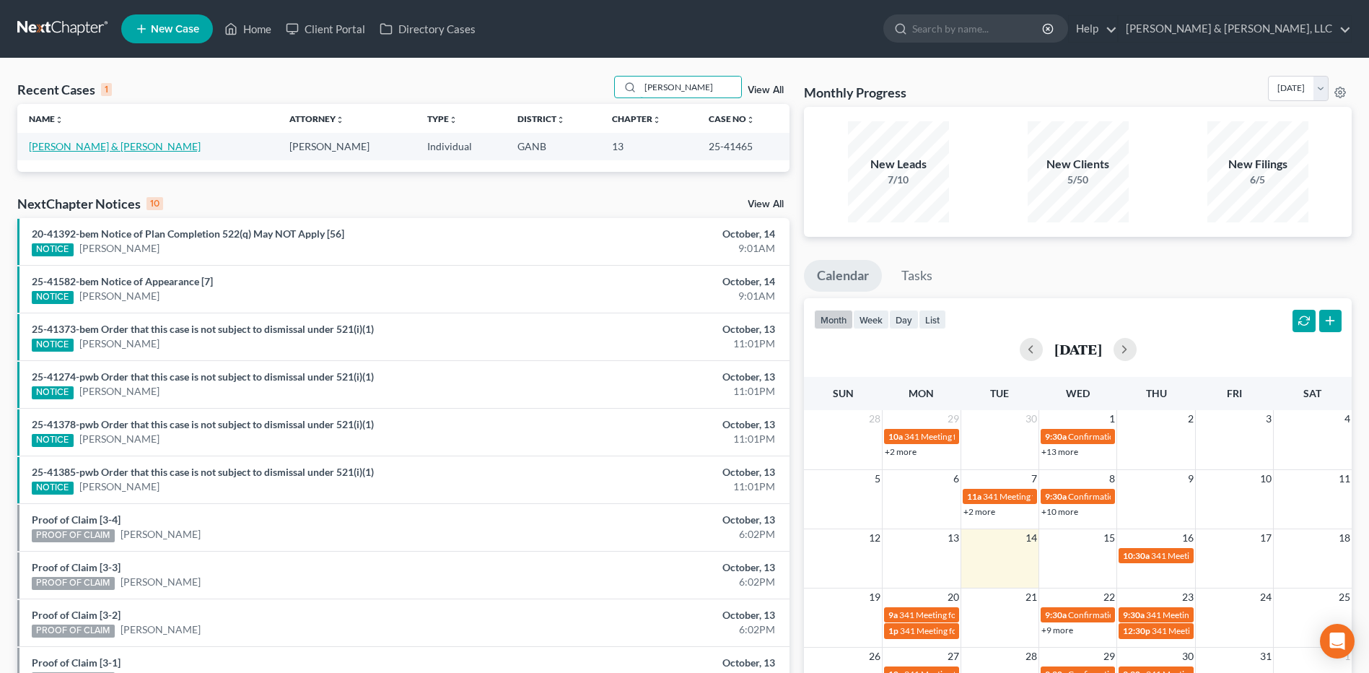
type input "[PERSON_NAME]"
click at [95, 150] on link "[PERSON_NAME] & [PERSON_NAME]" at bounding box center [115, 146] width 172 height 12
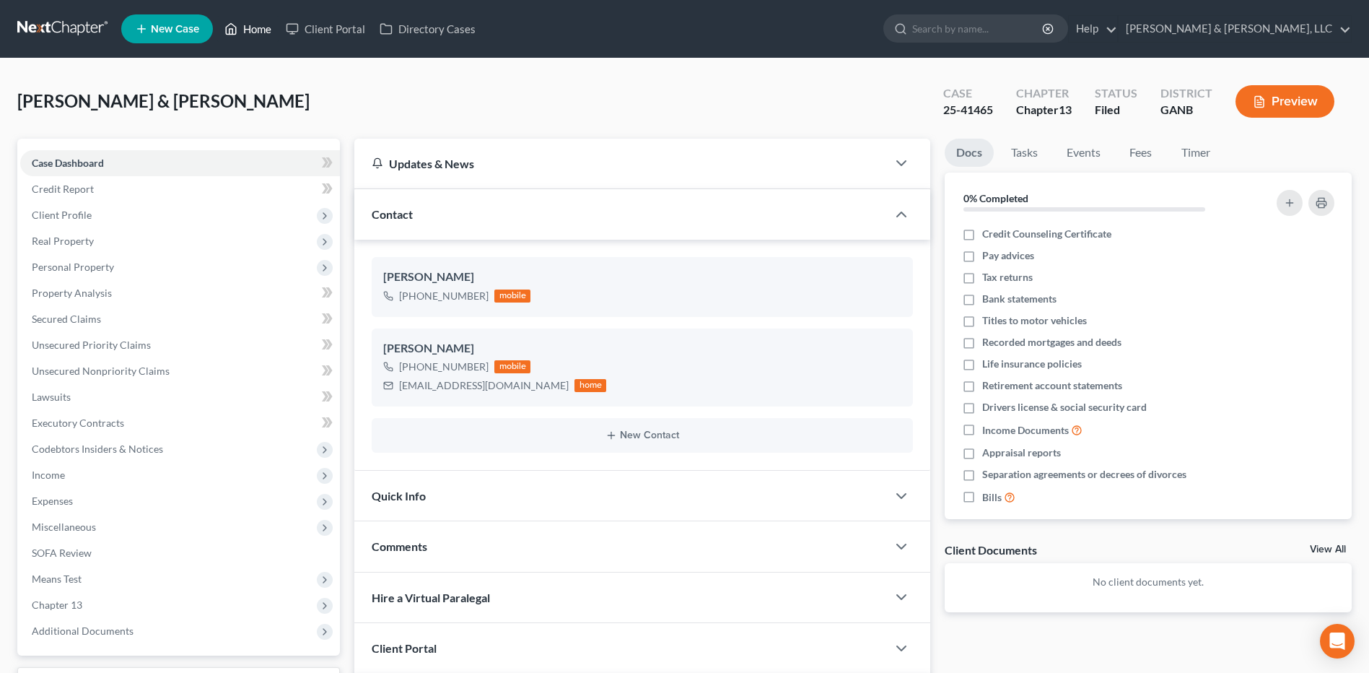
click at [268, 41] on link "Home" at bounding box center [247, 29] width 61 height 26
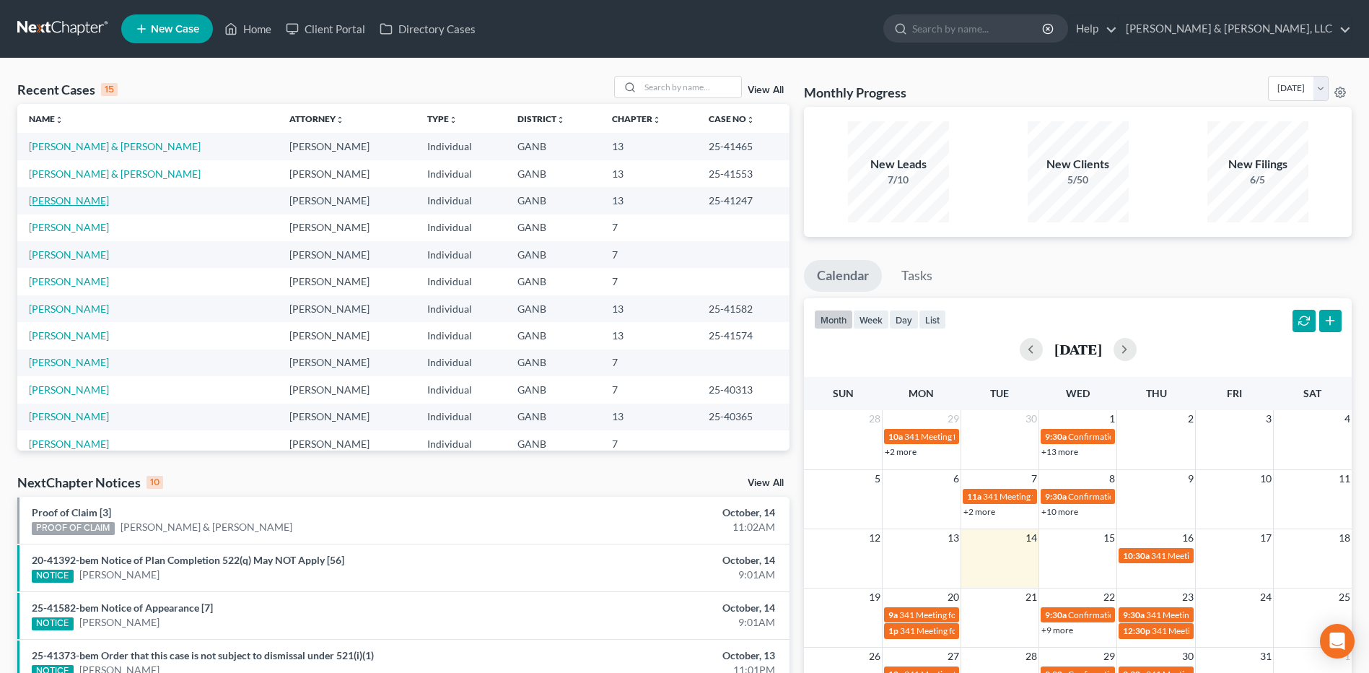
click at [72, 202] on link "[PERSON_NAME]" at bounding box center [69, 200] width 80 height 12
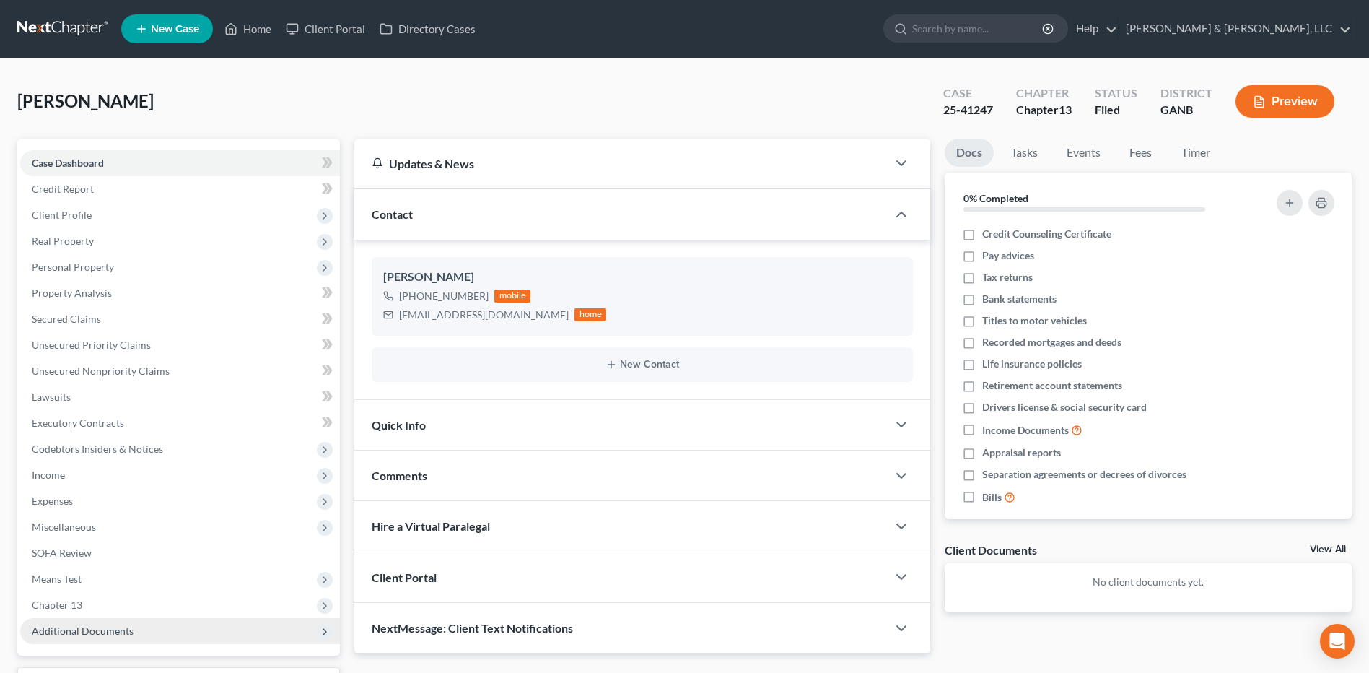
click at [102, 624] on span "Additional Documents" at bounding box center [83, 630] width 102 height 12
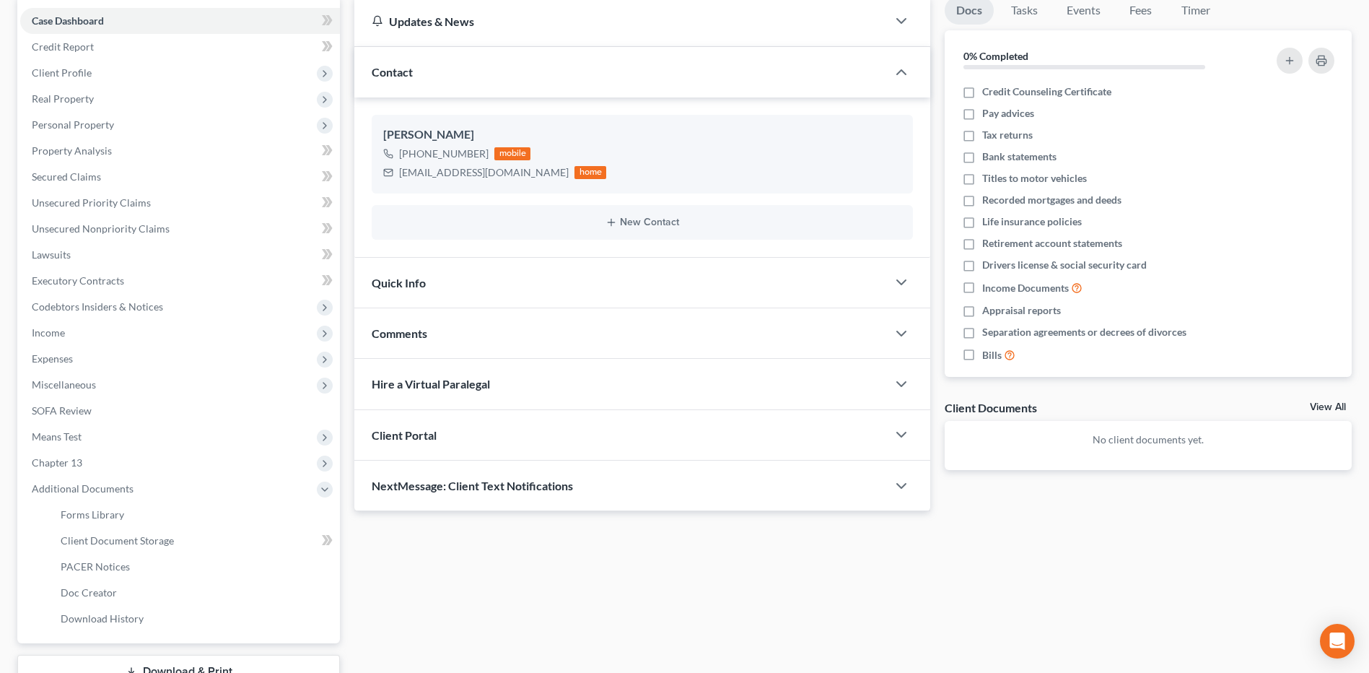
scroll to position [250, 0]
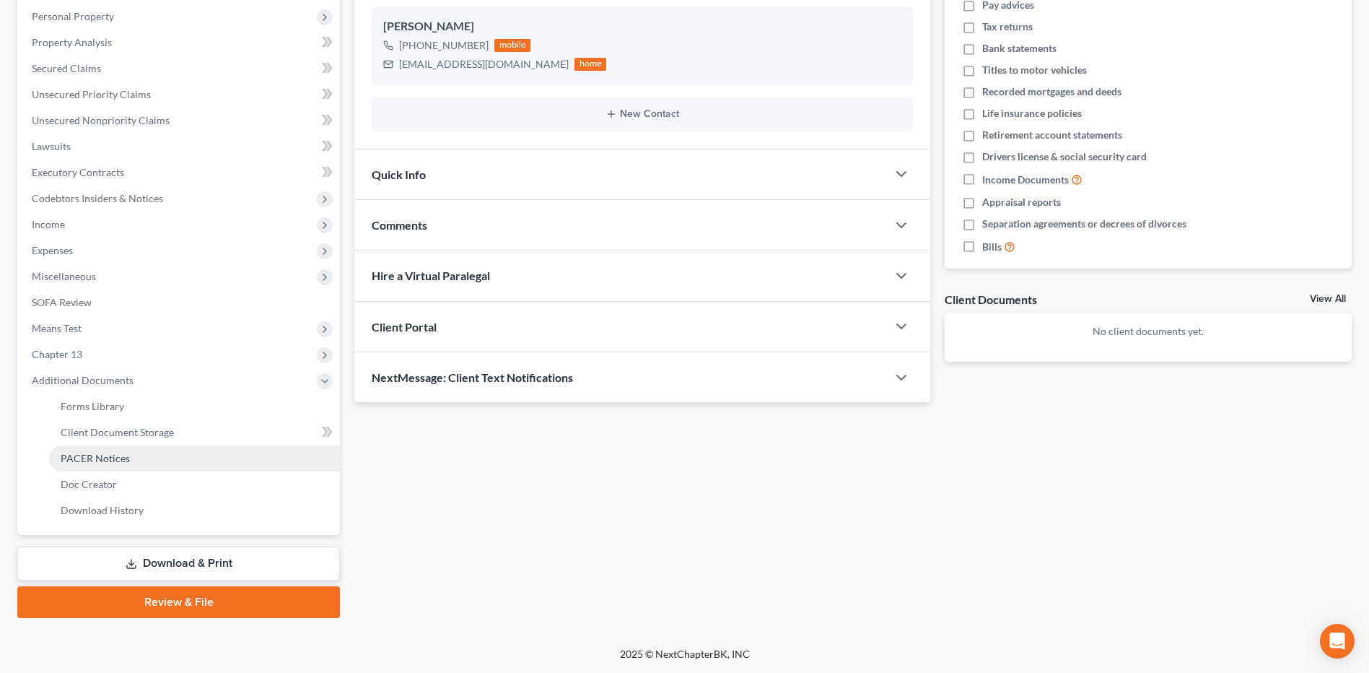
click at [115, 469] on link "PACER Notices" at bounding box center [194, 458] width 291 height 26
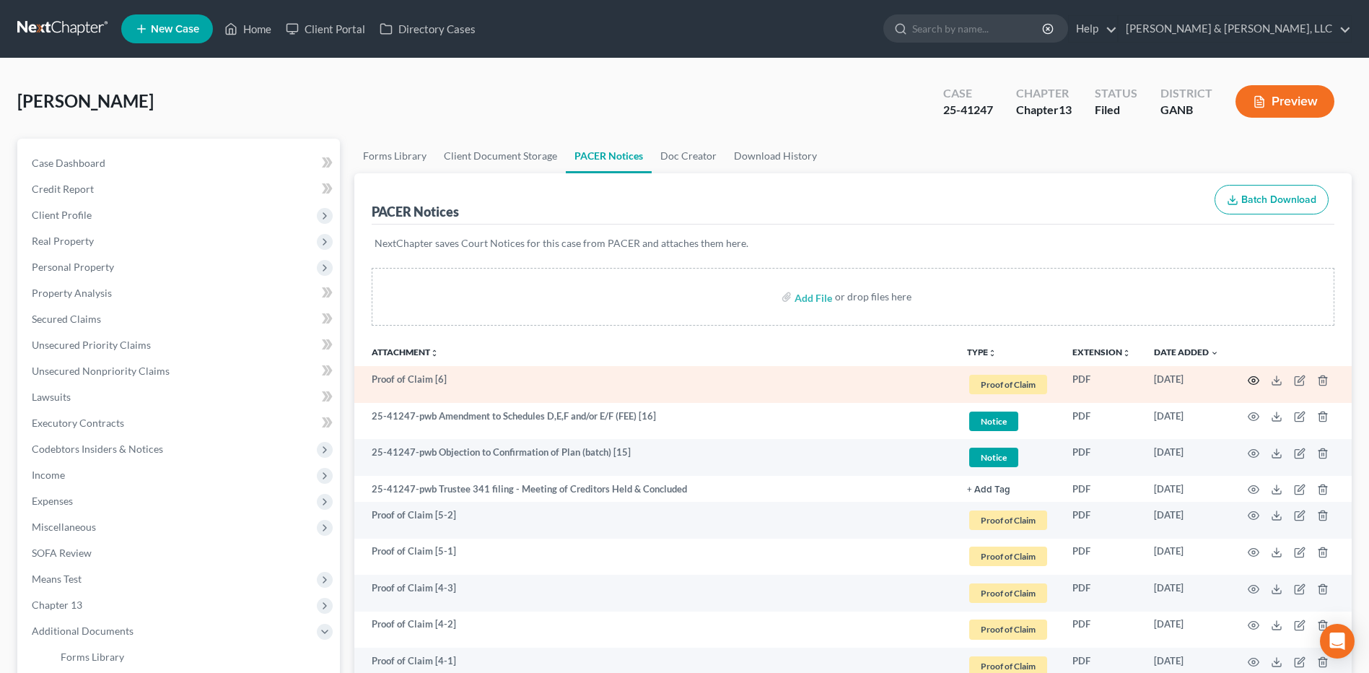
click at [1254, 376] on icon "button" at bounding box center [1254, 380] width 11 height 8
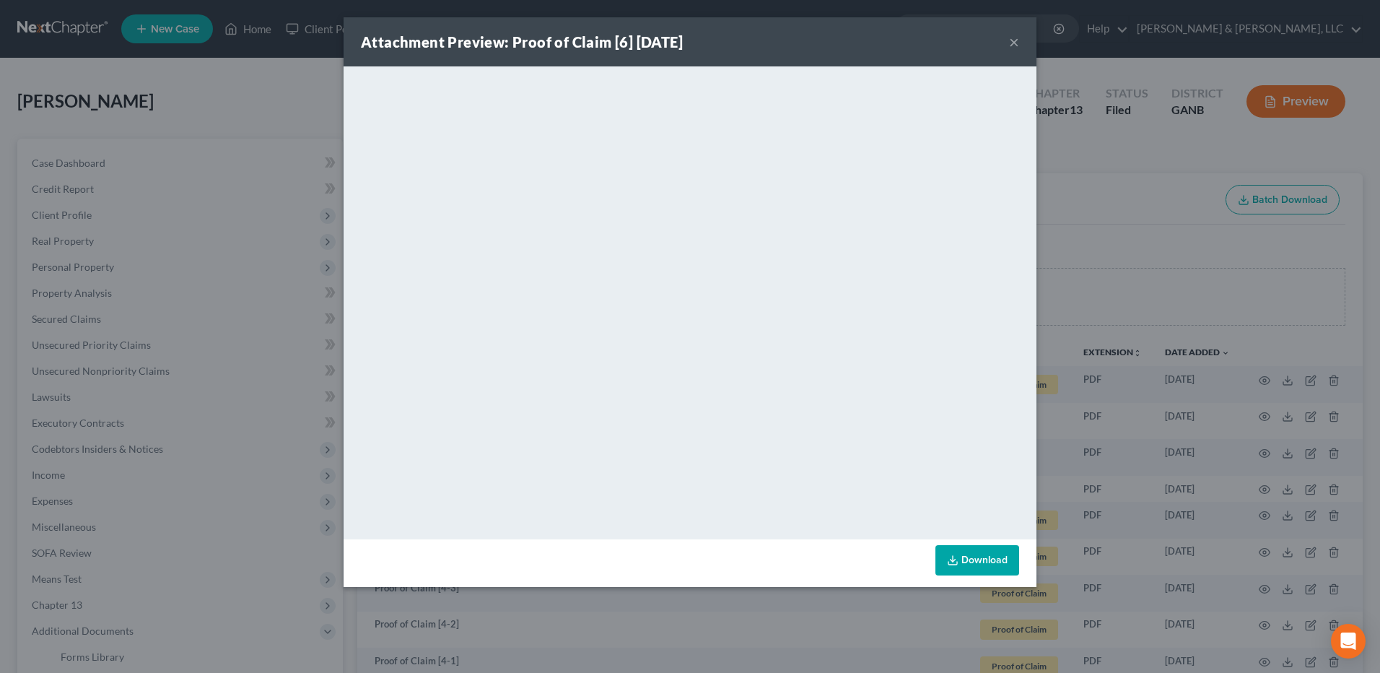
click at [1016, 39] on button "×" at bounding box center [1014, 41] width 10 height 17
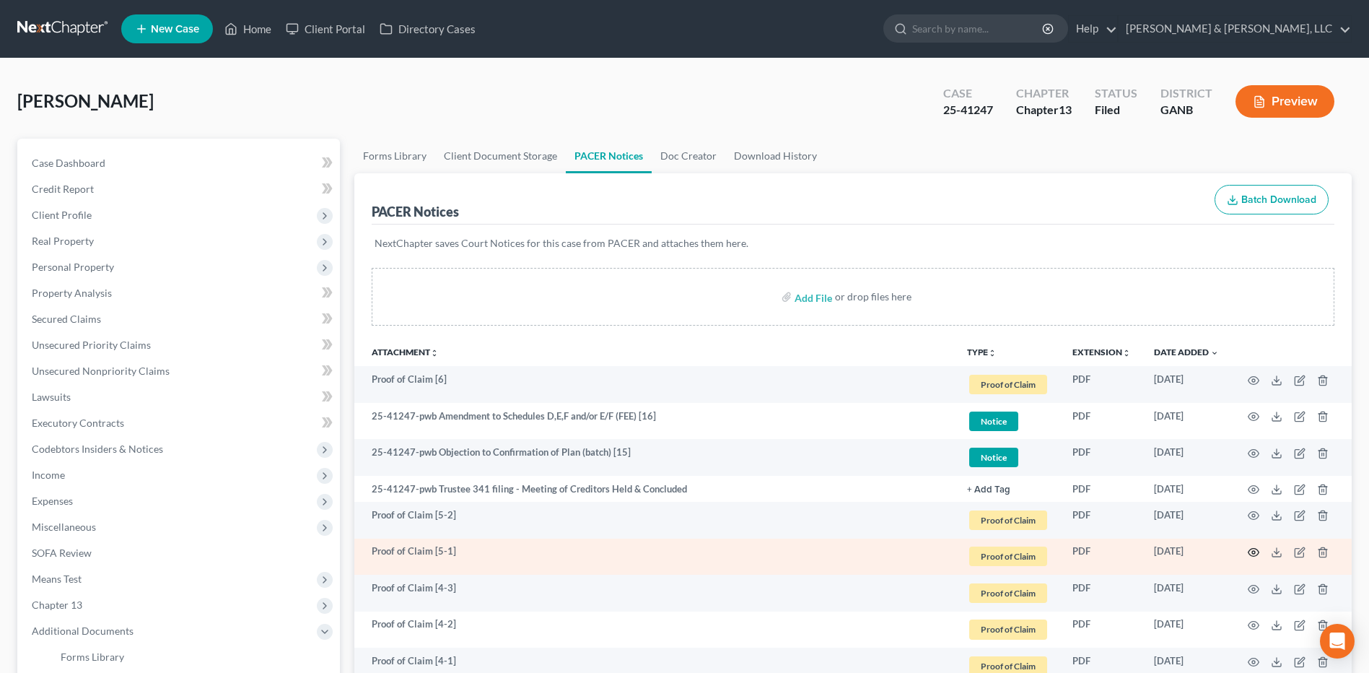
click at [1251, 554] on icon "button" at bounding box center [1254, 552] width 12 height 12
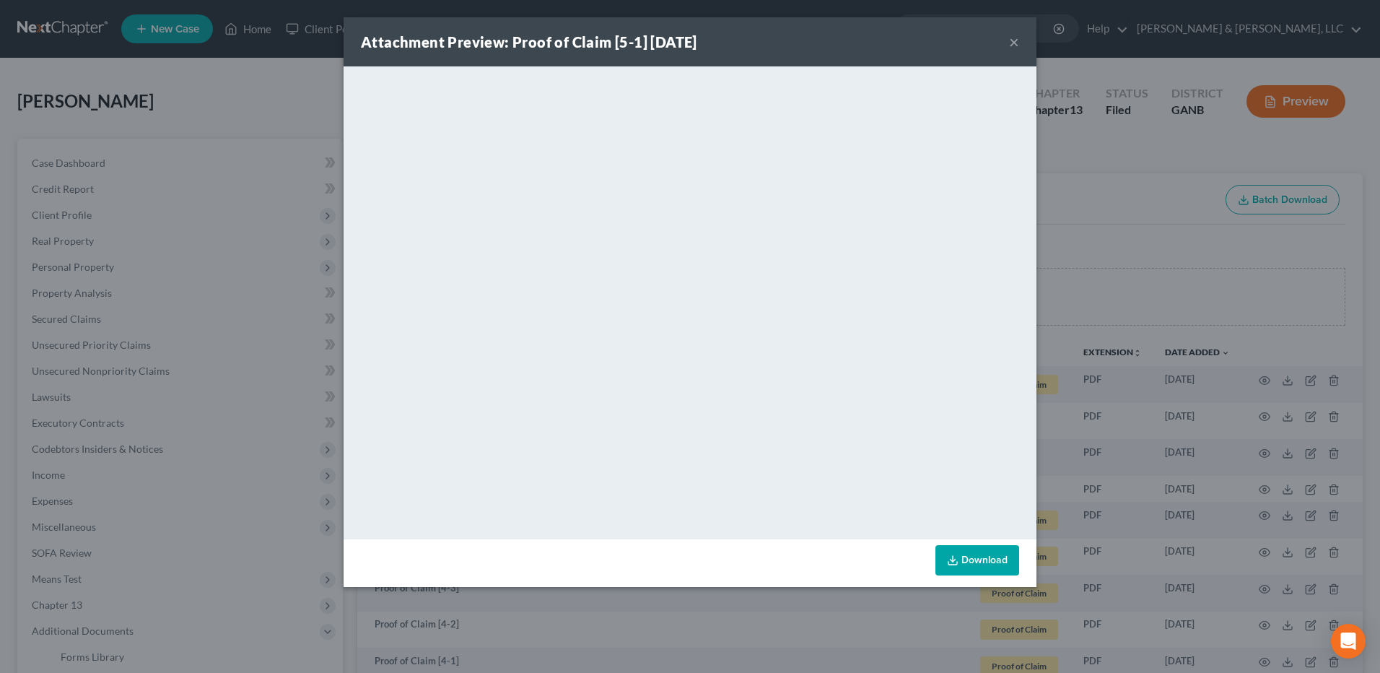
click at [1014, 41] on button "×" at bounding box center [1014, 41] width 10 height 17
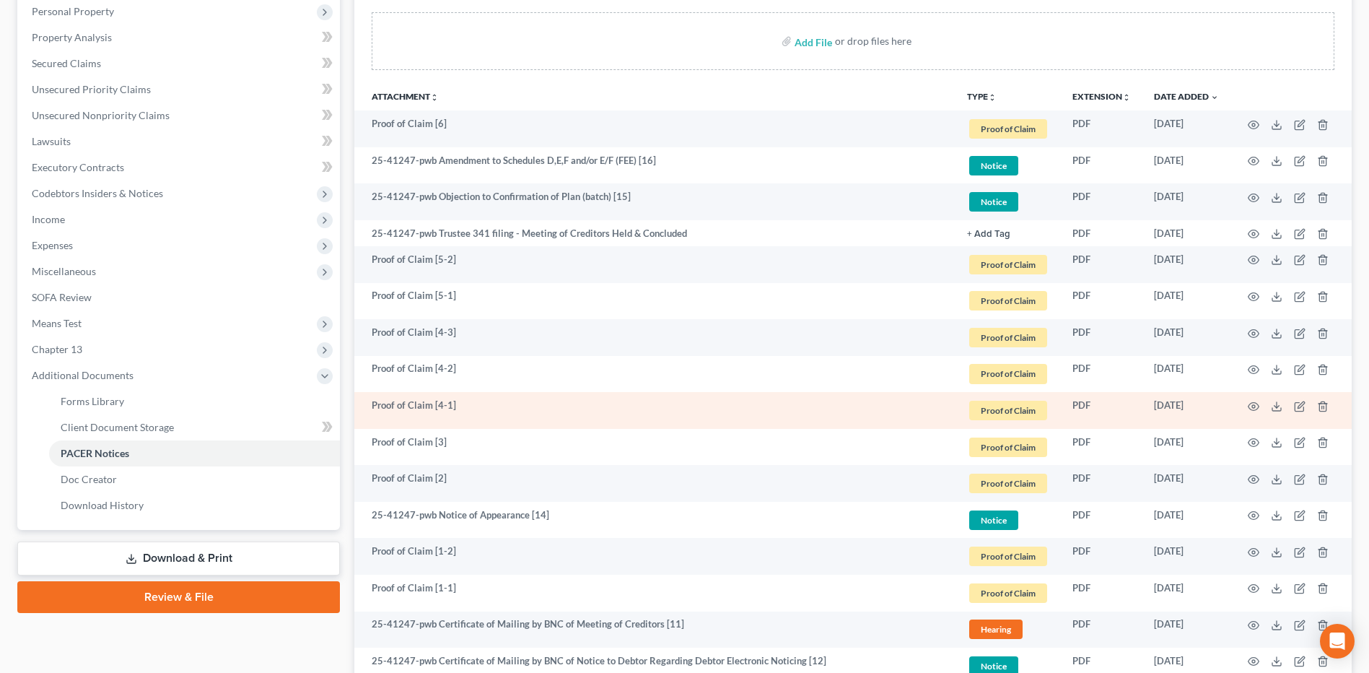
scroll to position [289, 0]
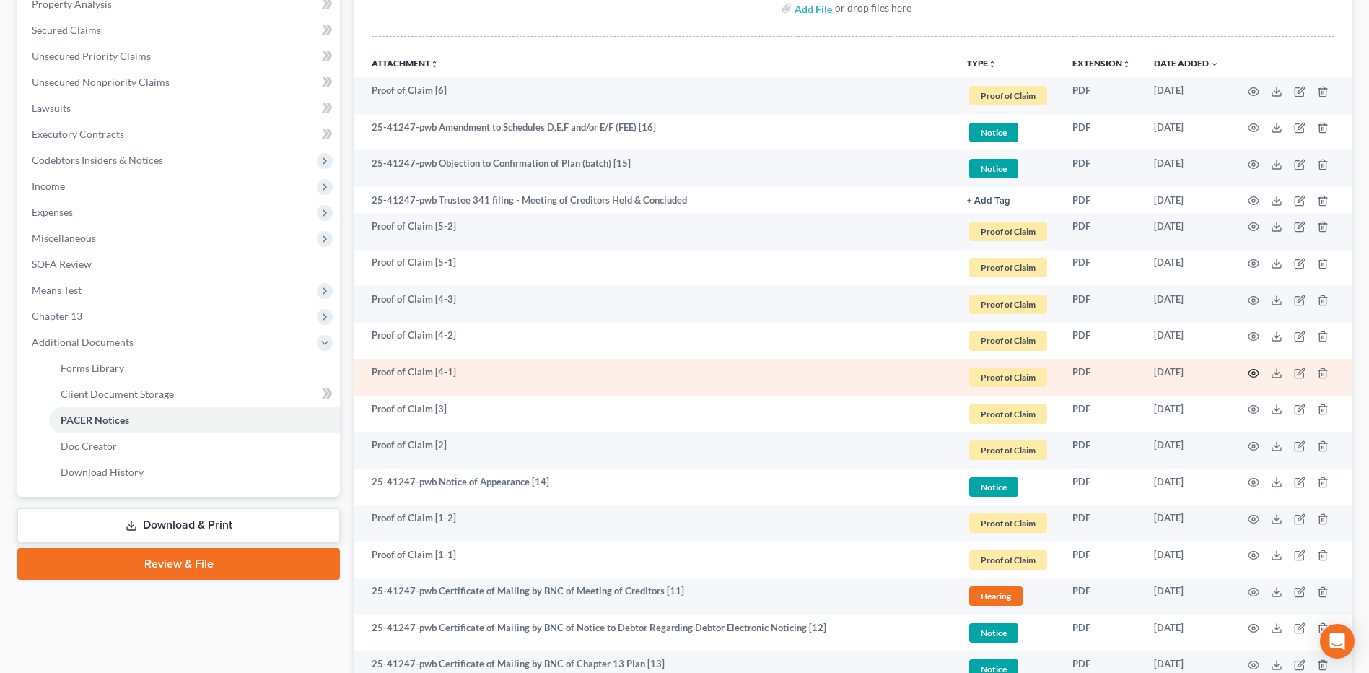
click at [1251, 379] on td at bounding box center [1291, 377] width 121 height 37
click at [1252, 374] on circle "button" at bounding box center [1253, 373] width 3 height 3
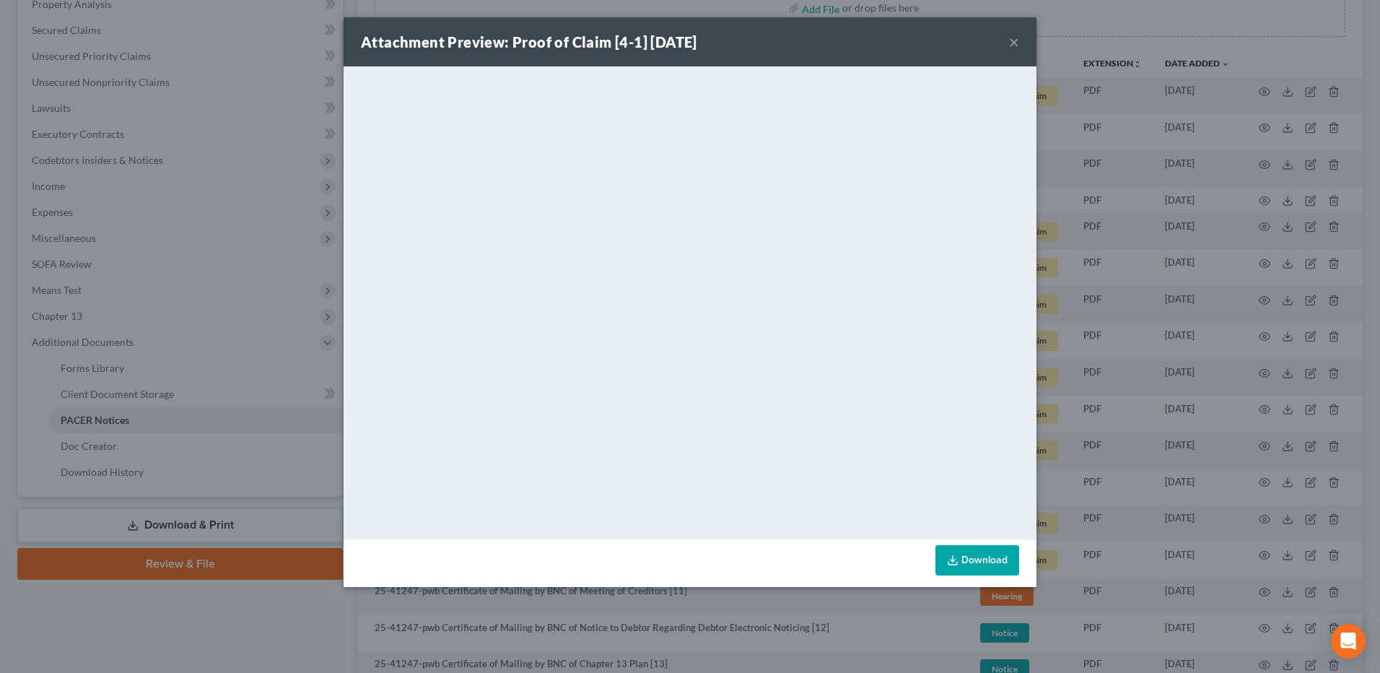
click at [1014, 49] on button "×" at bounding box center [1014, 41] width 10 height 17
